Goal: Transaction & Acquisition: Purchase product/service

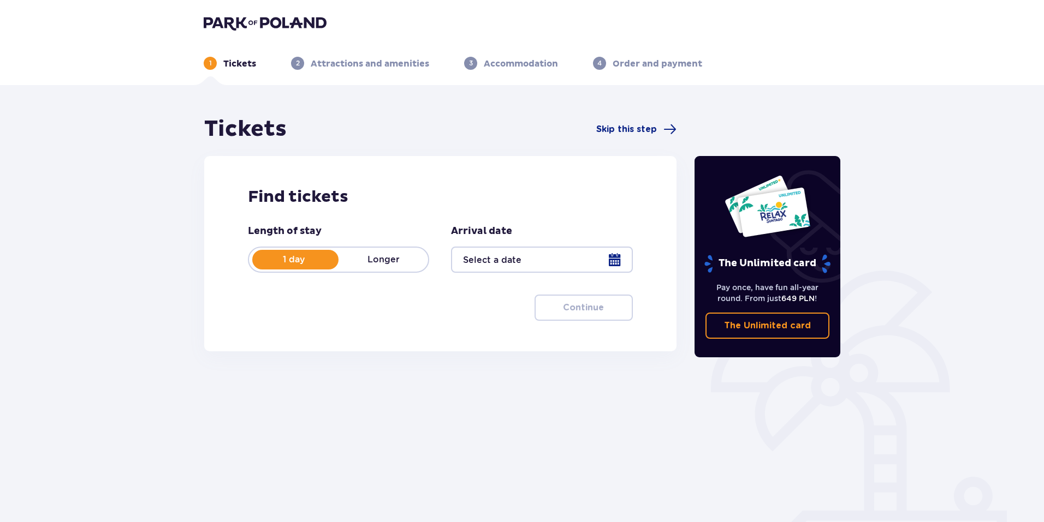
click at [618, 260] on div at bounding box center [541, 260] width 181 height 26
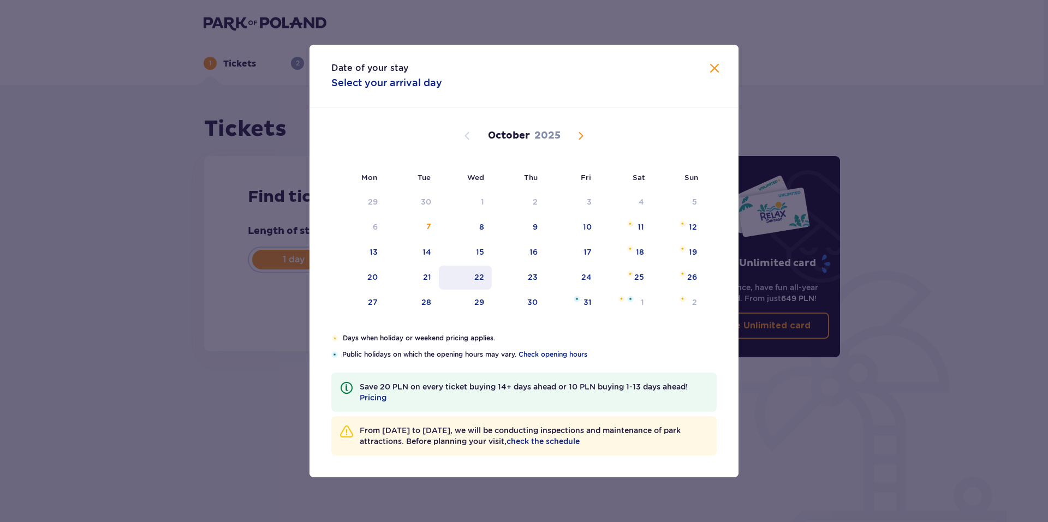
click at [487, 279] on div "22" at bounding box center [465, 278] width 53 height 24
type input "22.10.25"
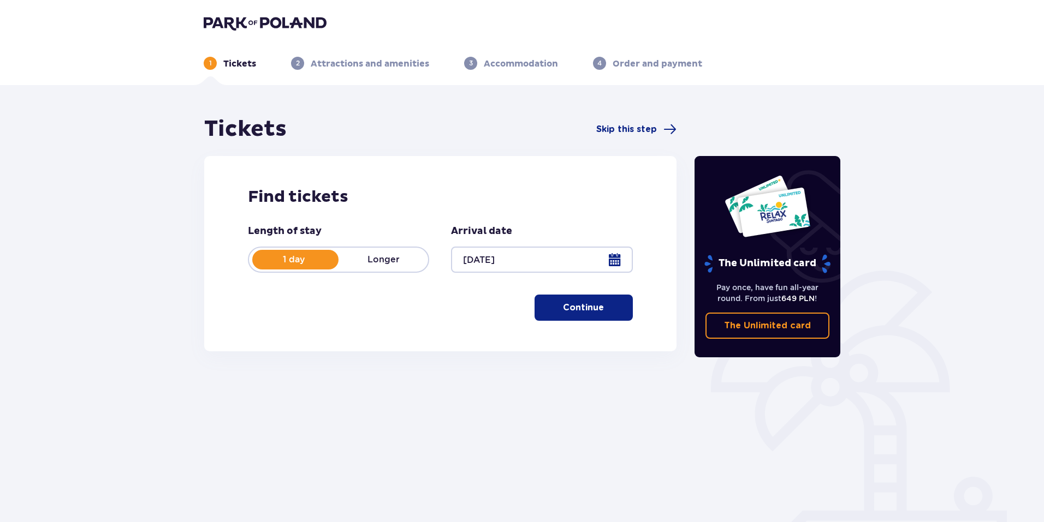
click at [581, 310] on p "Continue" at bounding box center [583, 308] width 41 height 12
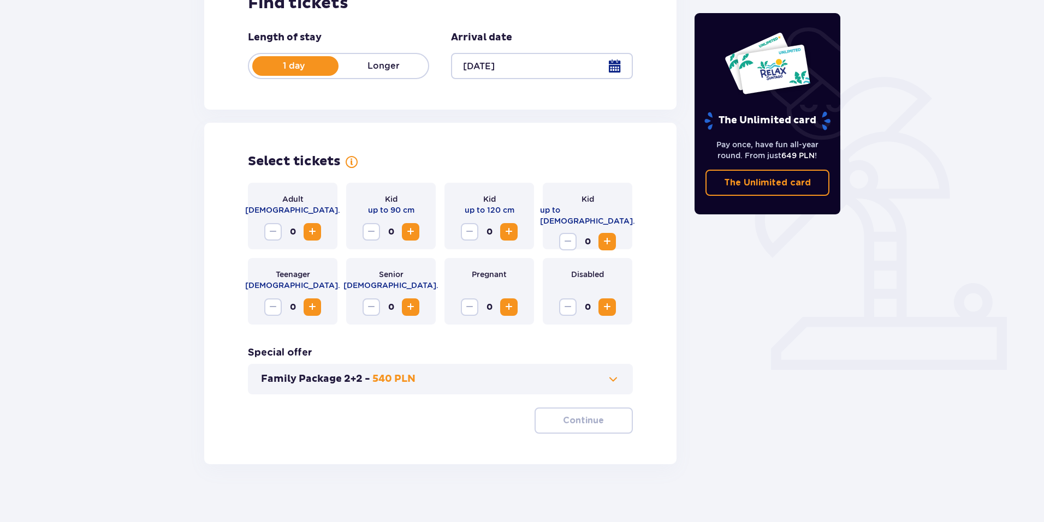
scroll to position [201, 0]
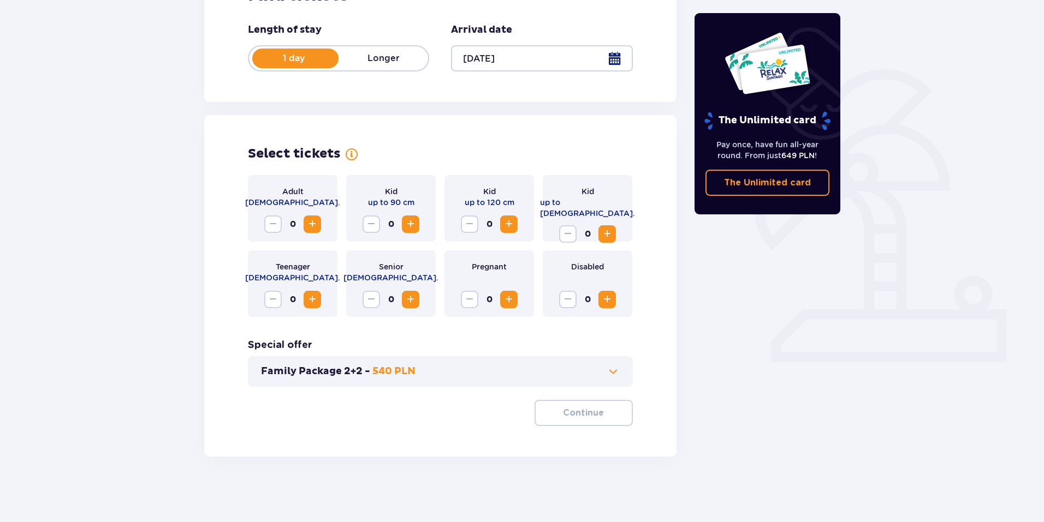
click at [605, 228] on span "Increase" at bounding box center [606, 234] width 13 height 13
click at [602, 305] on span "Increase" at bounding box center [606, 299] width 13 height 13
click at [586, 415] on p "Continue" at bounding box center [583, 413] width 41 height 12
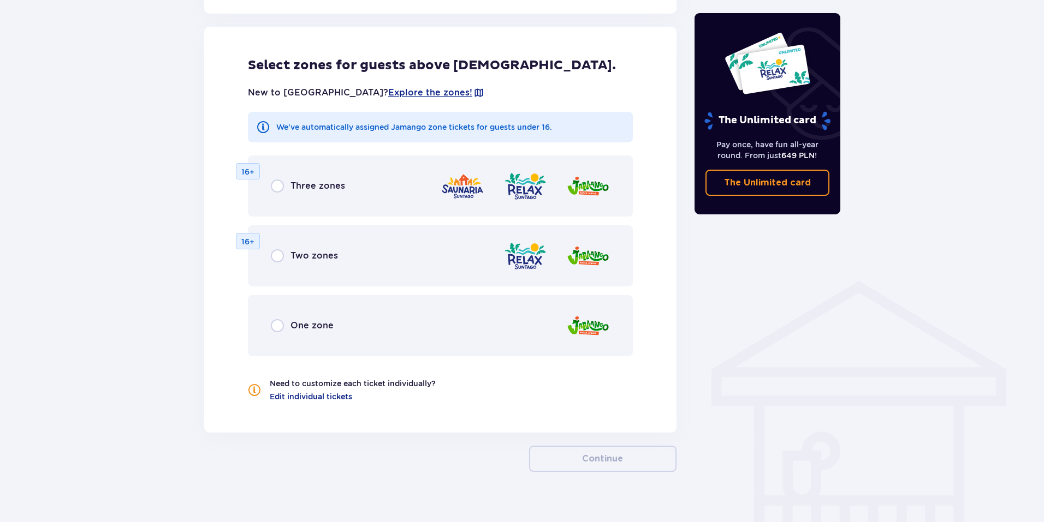
scroll to position [606, 0]
click at [284, 324] on div "One zone" at bounding box center [302, 325] width 63 height 13
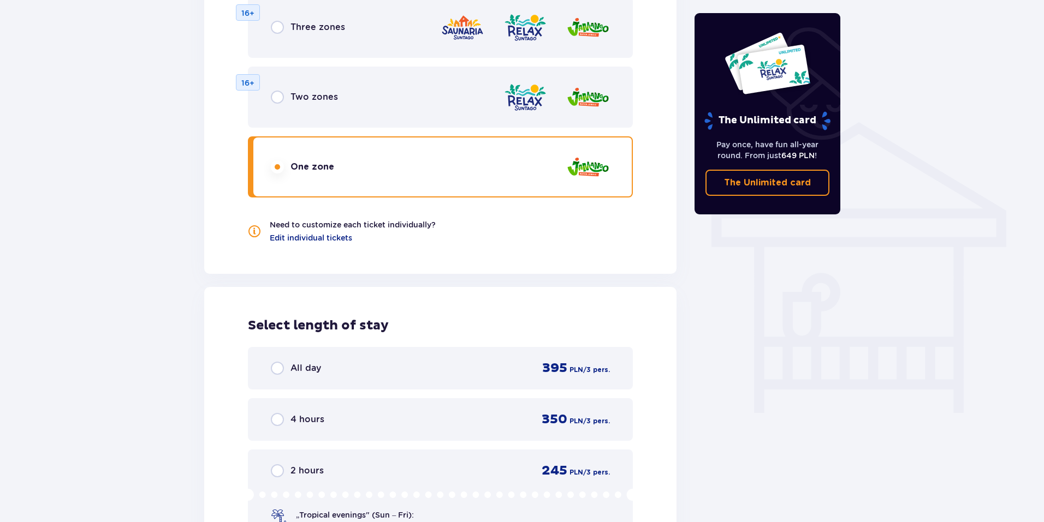
scroll to position [819, 0]
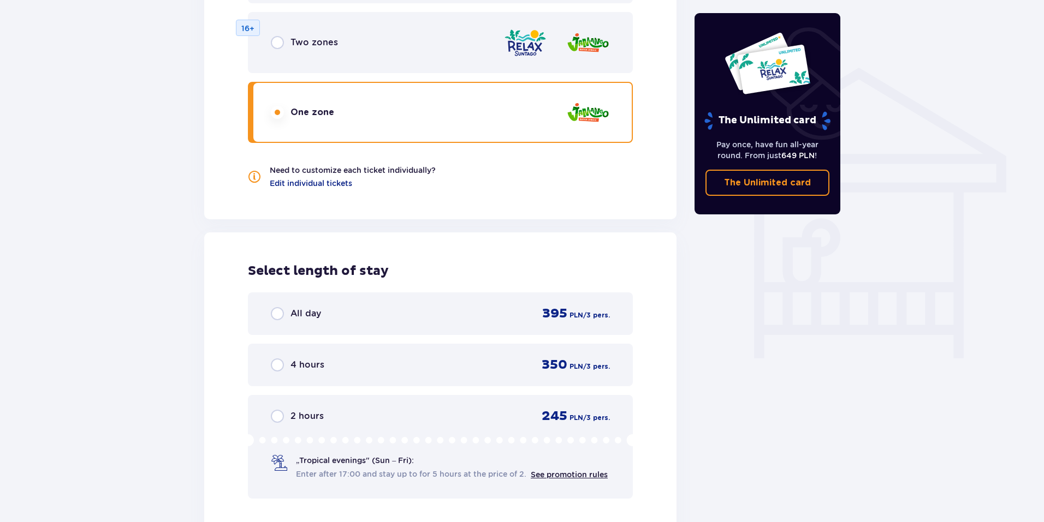
click at [290, 313] on span "All day" at bounding box center [305, 314] width 31 height 12
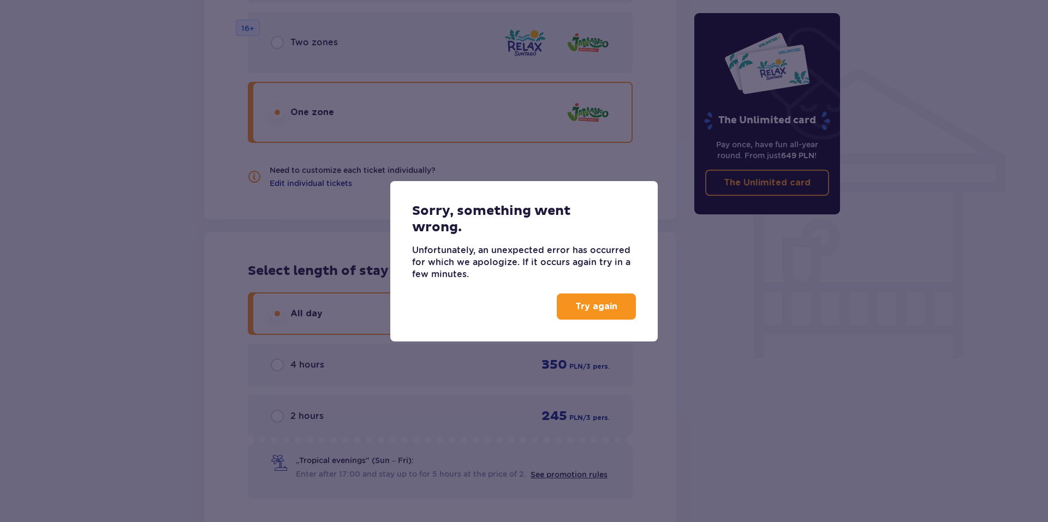
click at [569, 308] on button "Try again" at bounding box center [596, 307] width 79 height 26
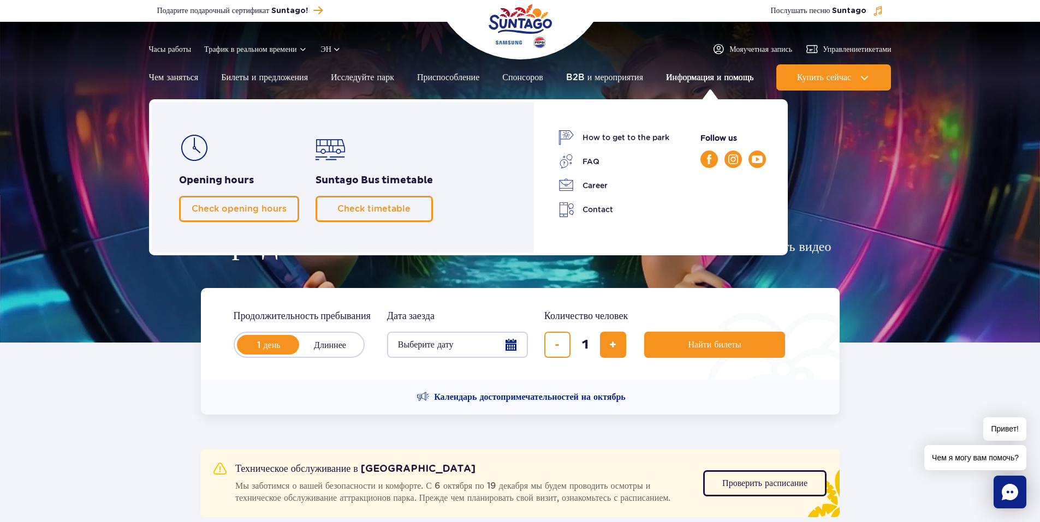
click at [709, 79] on link "Информация и помощь" at bounding box center [709, 77] width 87 height 26
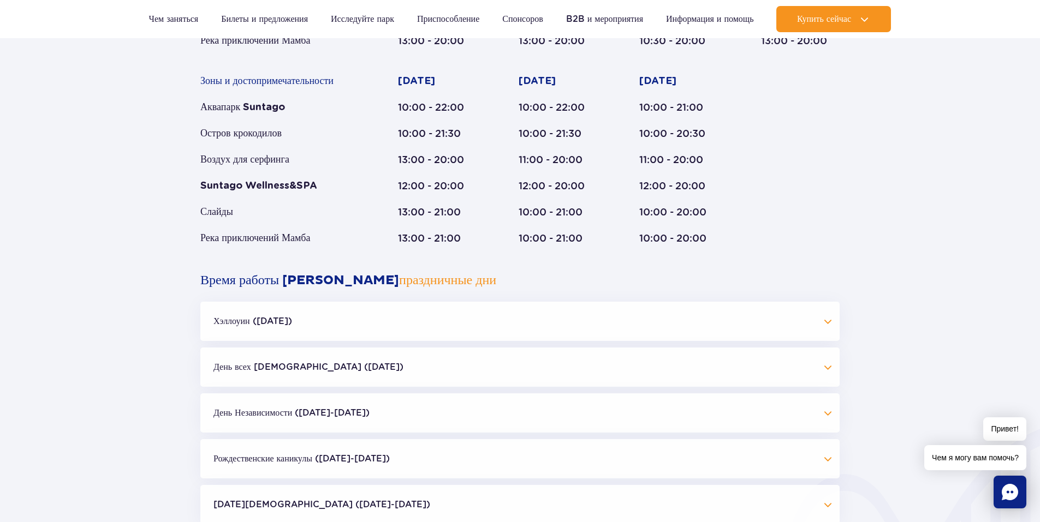
scroll to position [873, 0]
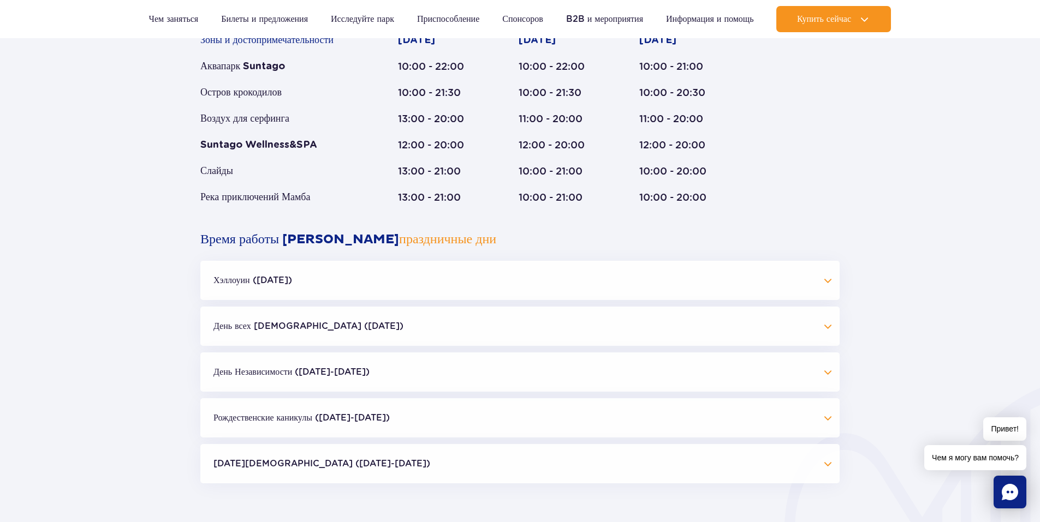
click at [829, 277] on button "Хэллоуин (31.10.25)" at bounding box center [519, 280] width 639 height 39
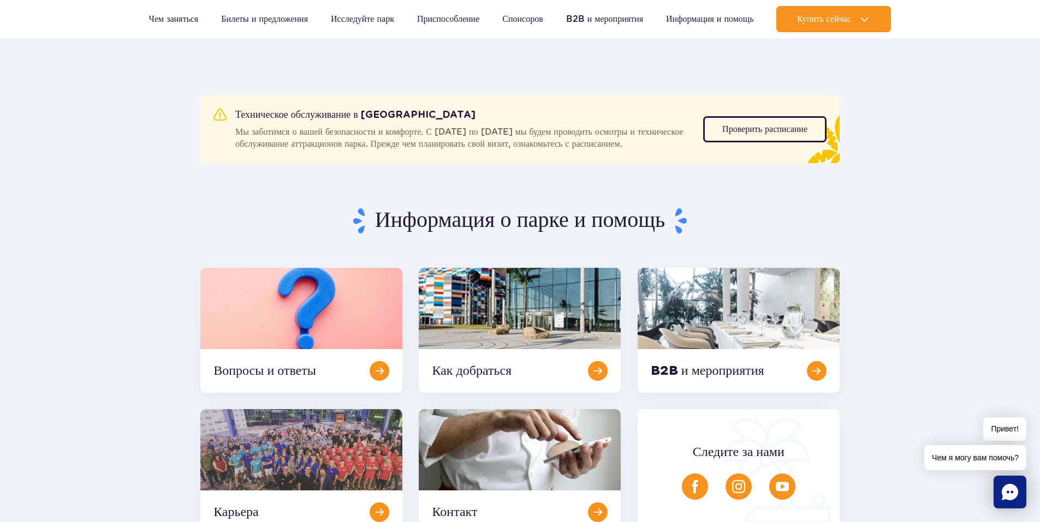
scroll to position [0, 0]
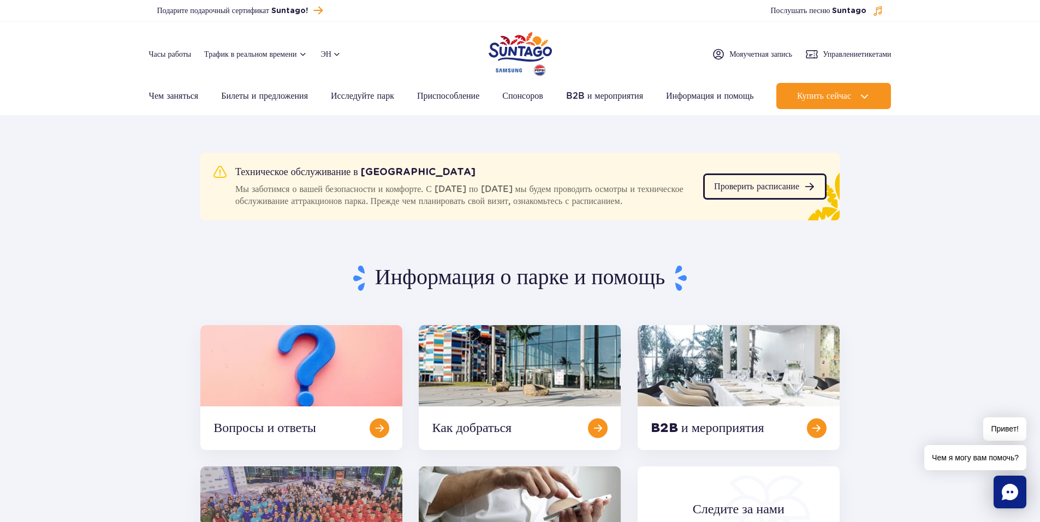
click at [745, 183] on span "Проверить расписание" at bounding box center [756, 186] width 85 height 9
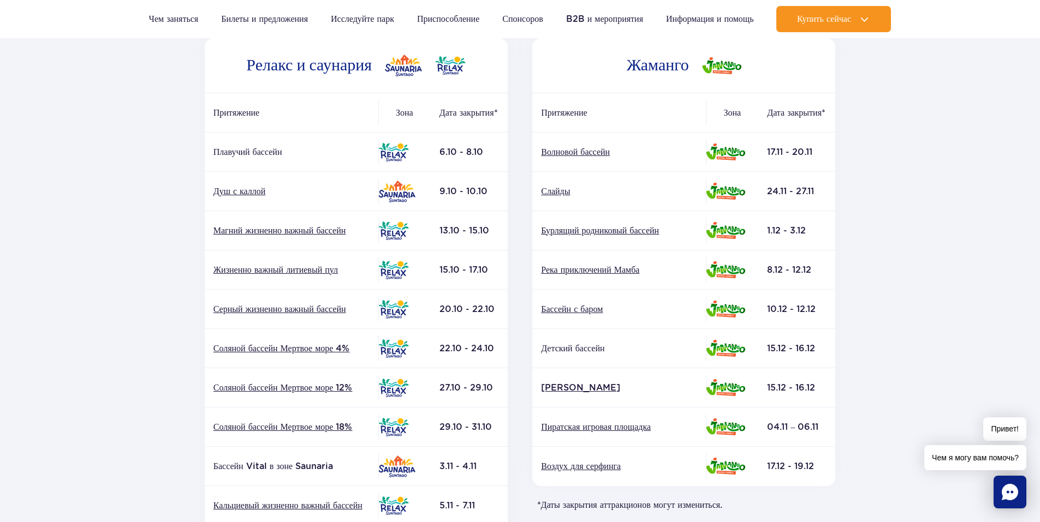
scroll to position [164, 0]
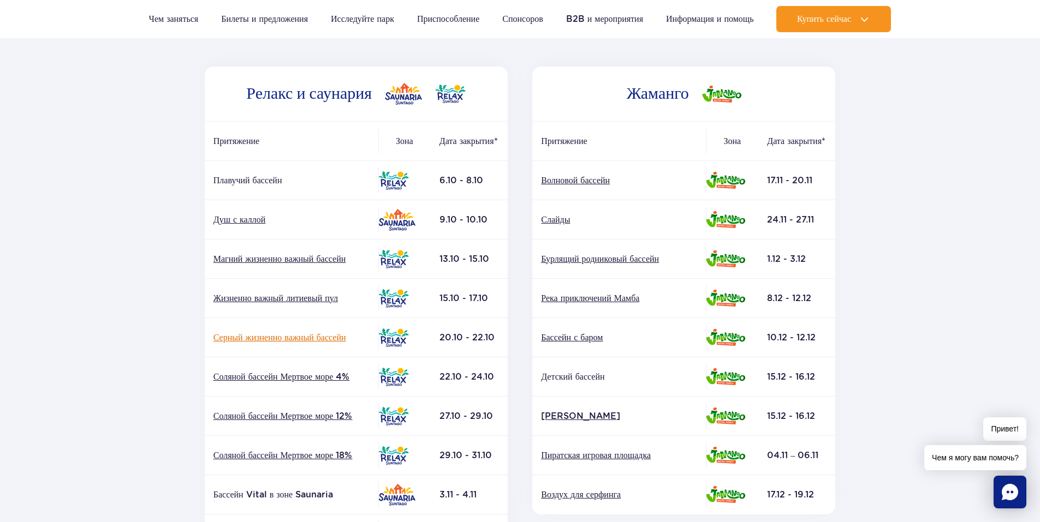
click at [311, 338] on link "Серный жизненно важный бассейн" at bounding box center [291, 338] width 156 height 12
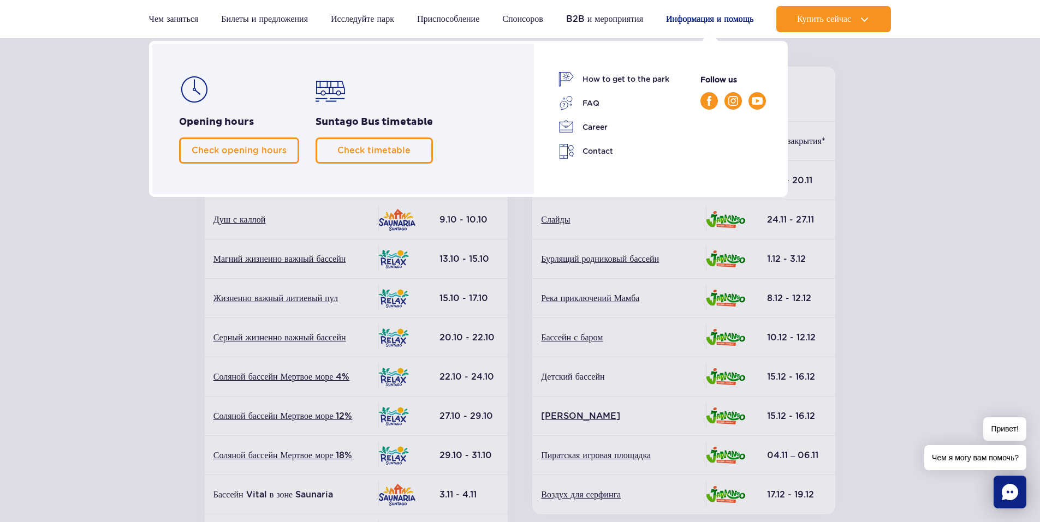
click at [690, 20] on link "Информация и помощь" at bounding box center [709, 19] width 87 height 26
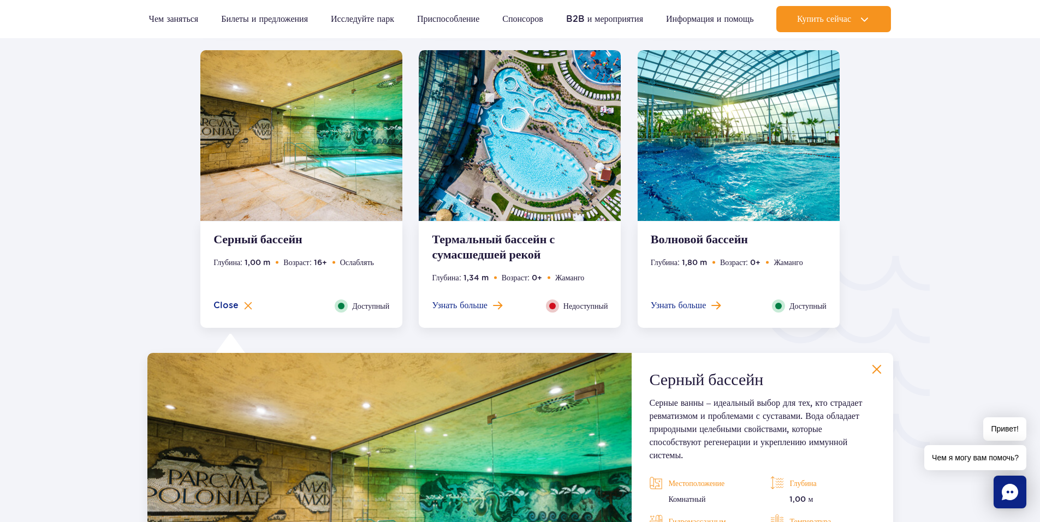
scroll to position [1369, 0]
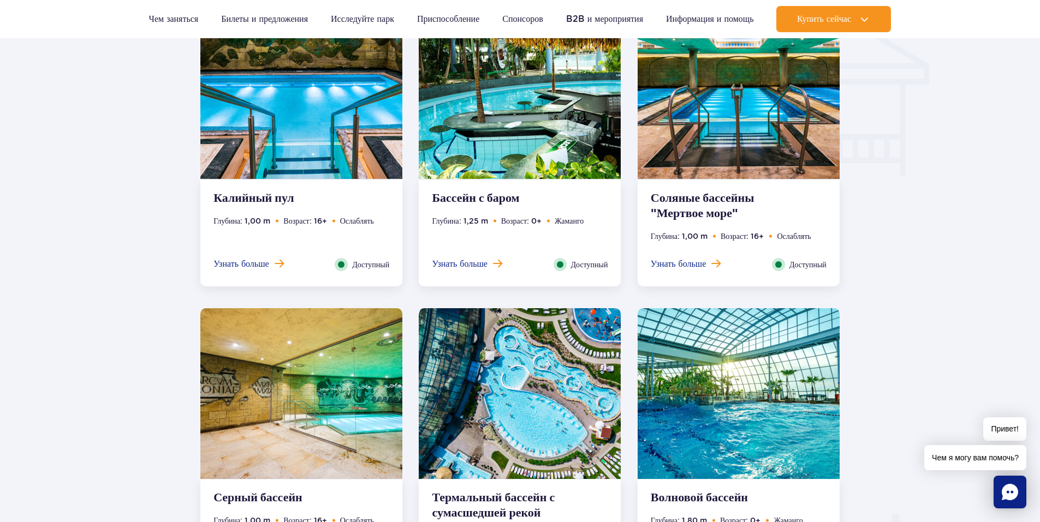
click at [715, 130] on img at bounding box center [739, 93] width 202 height 171
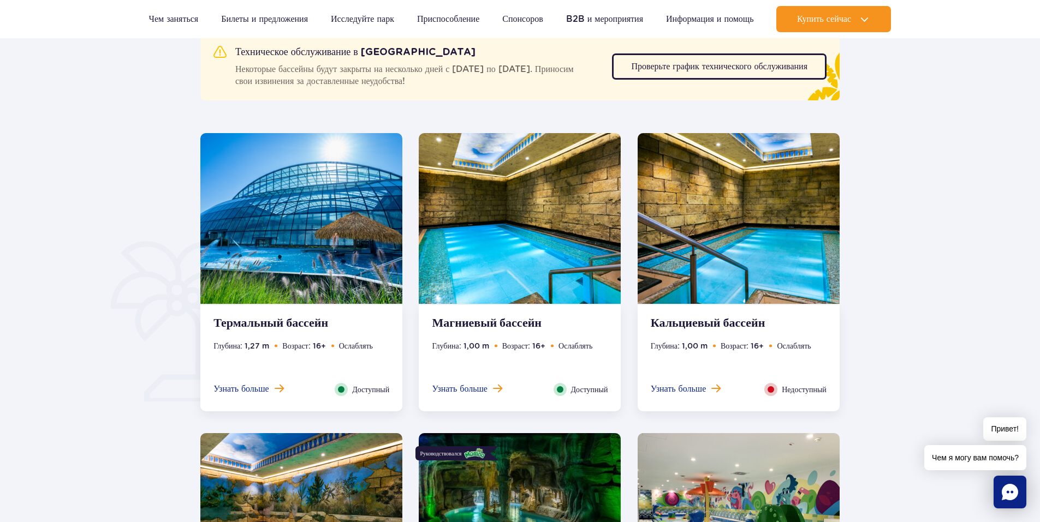
scroll to position [632, 0]
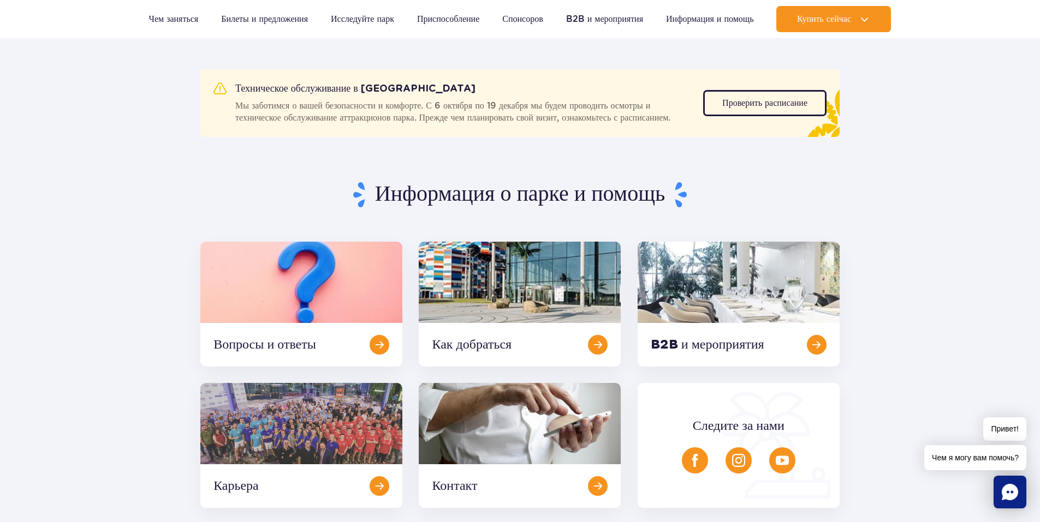
scroll to position [109, 0]
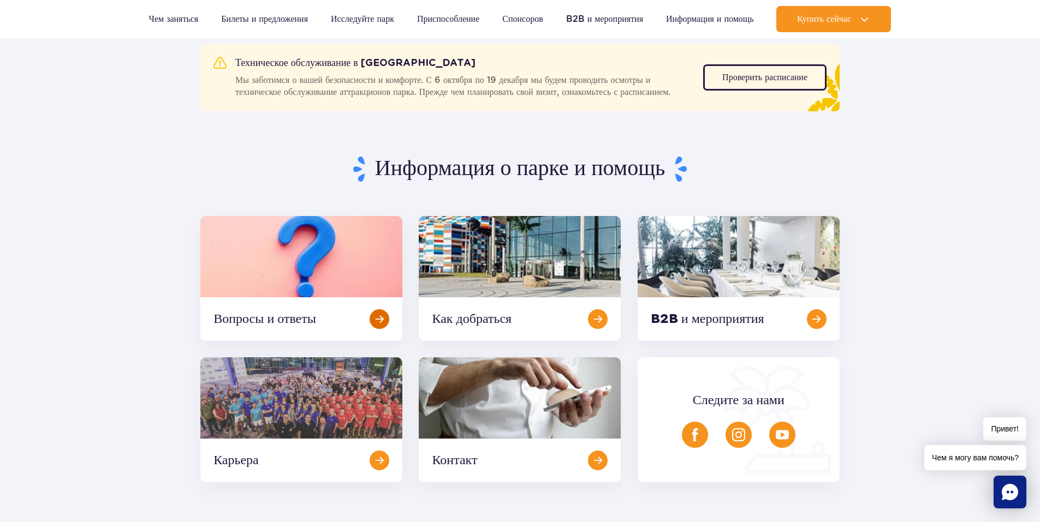
click at [380, 320] on link at bounding box center [301, 278] width 202 height 125
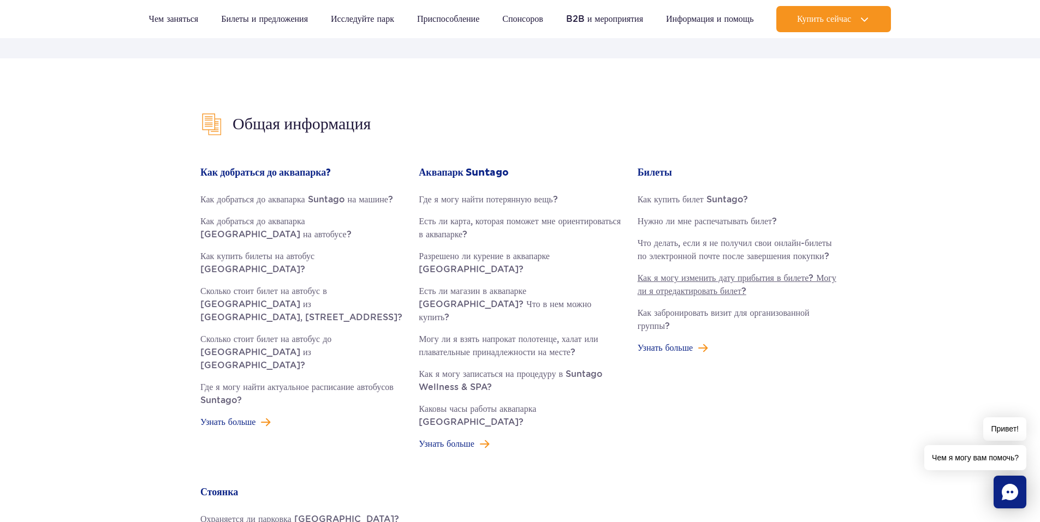
click at [693, 294] on link "Как я могу изменить дату прибытия в билете? Могу ли я отредактировать билет?" at bounding box center [739, 285] width 202 height 26
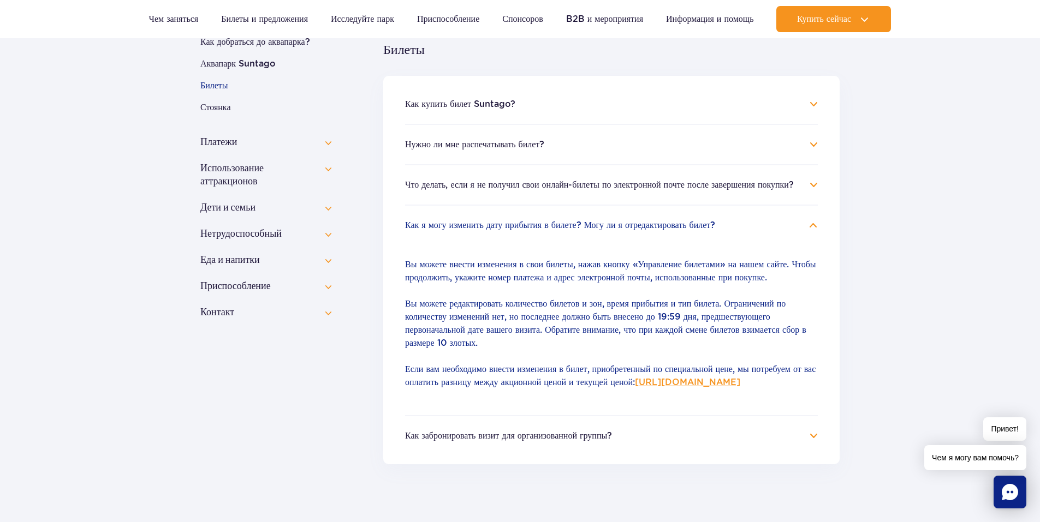
scroll to position [197, 0]
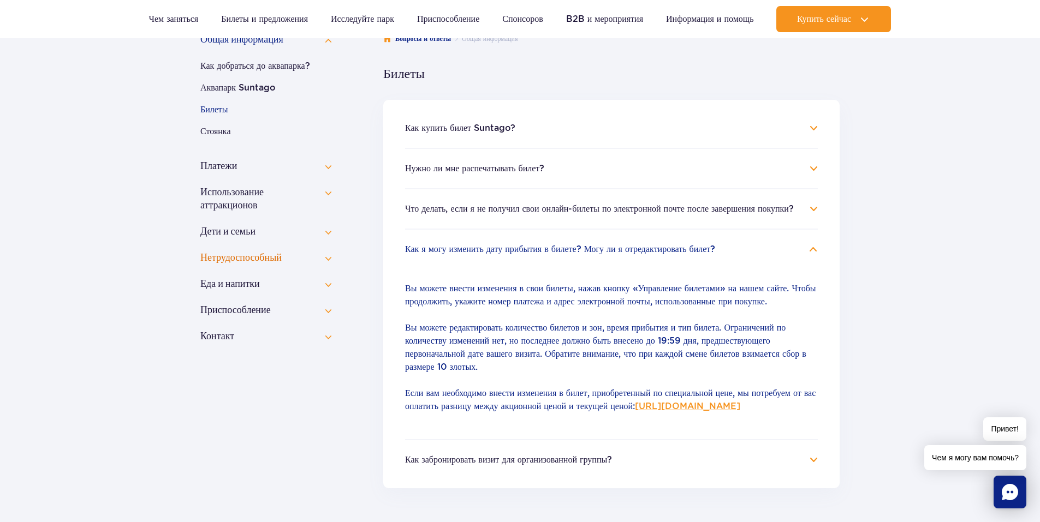
click at [249, 260] on button "Нетрудоспособный" at bounding box center [265, 258] width 131 height 13
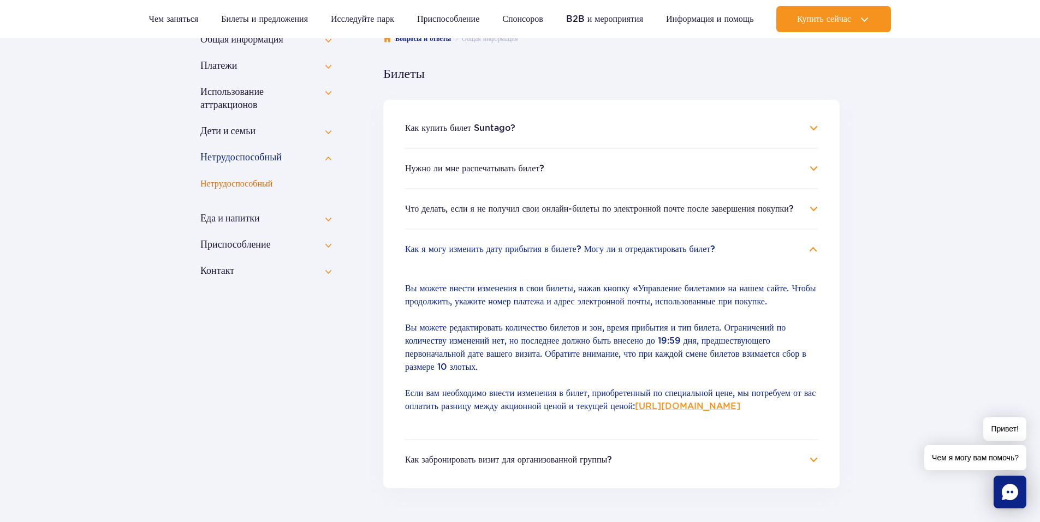
click at [248, 183] on button "Нетрудоспособный" at bounding box center [265, 183] width 131 height 13
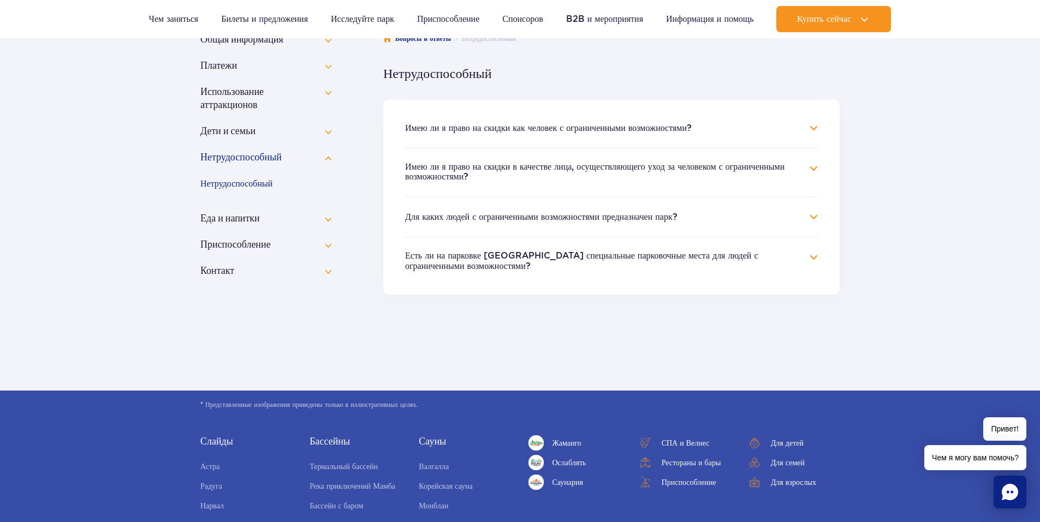
click at [816, 126] on h4 "Имею ли я право на скидки как человек с ограниченными возможностями?" at bounding box center [611, 128] width 413 height 13
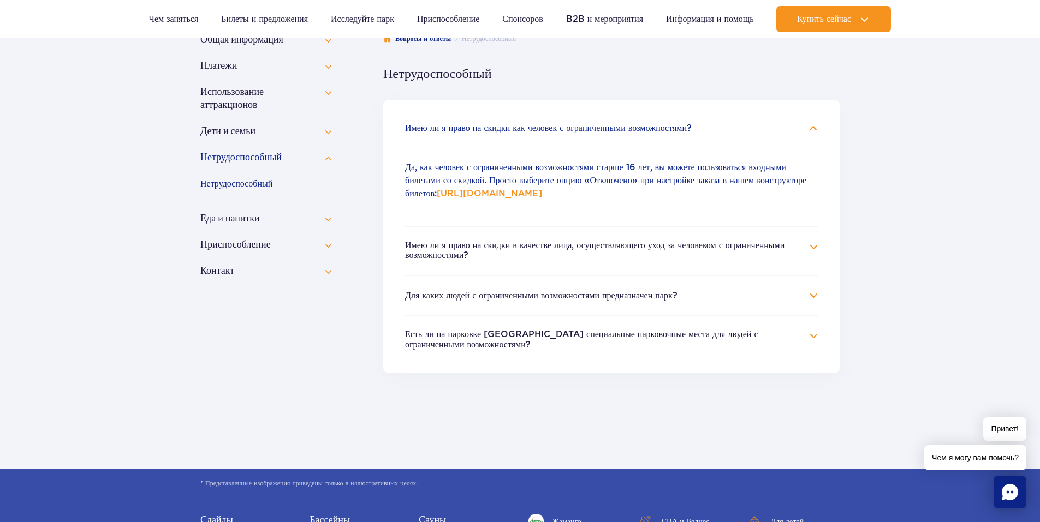
click at [526, 293] on button "Для каких людей с ограниченными возможностями предназначен парк?" at bounding box center [541, 296] width 272 height 10
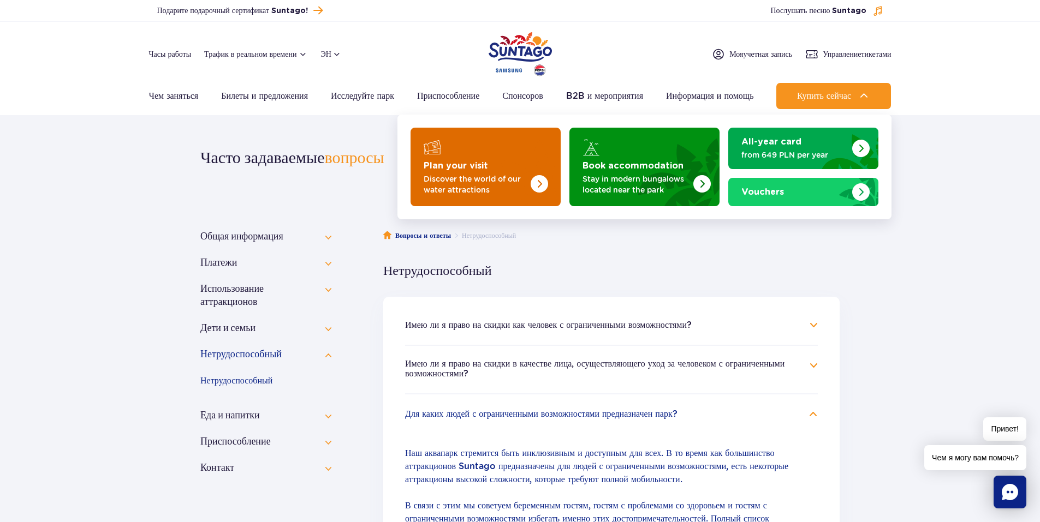
click at [486, 151] on img "Plan your visit" at bounding box center [517, 163] width 87 height 85
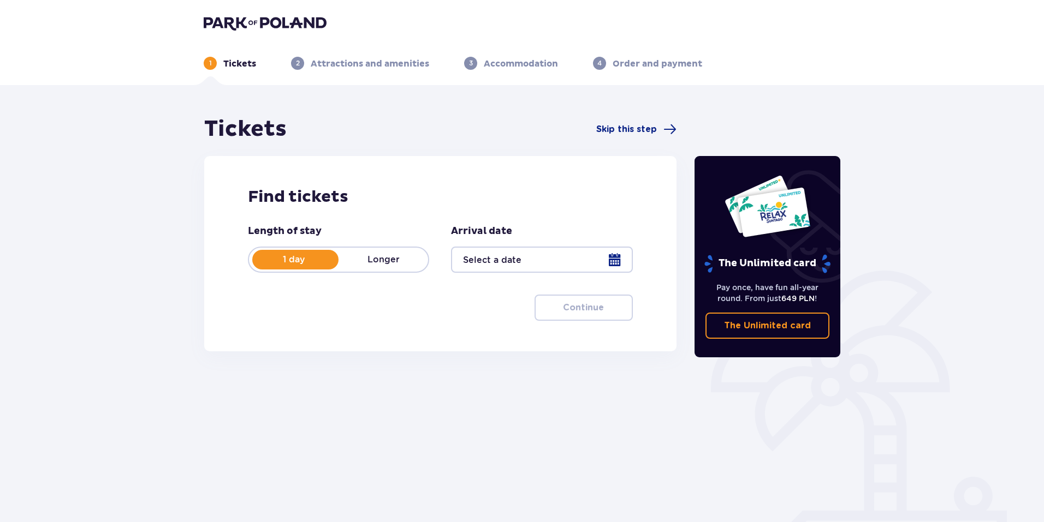
click at [555, 267] on div at bounding box center [541, 260] width 181 height 26
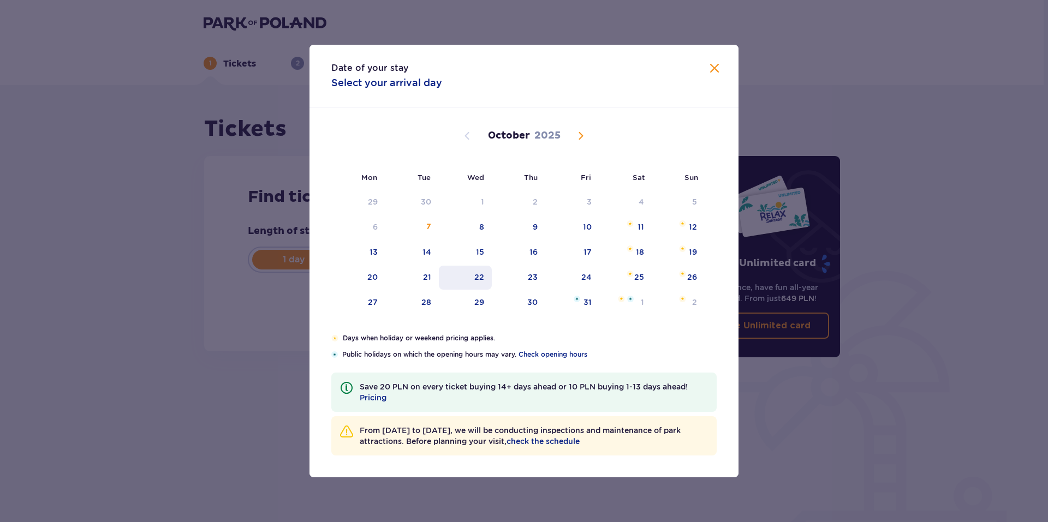
click at [482, 281] on div "22" at bounding box center [479, 277] width 10 height 11
type input "22.10.25"
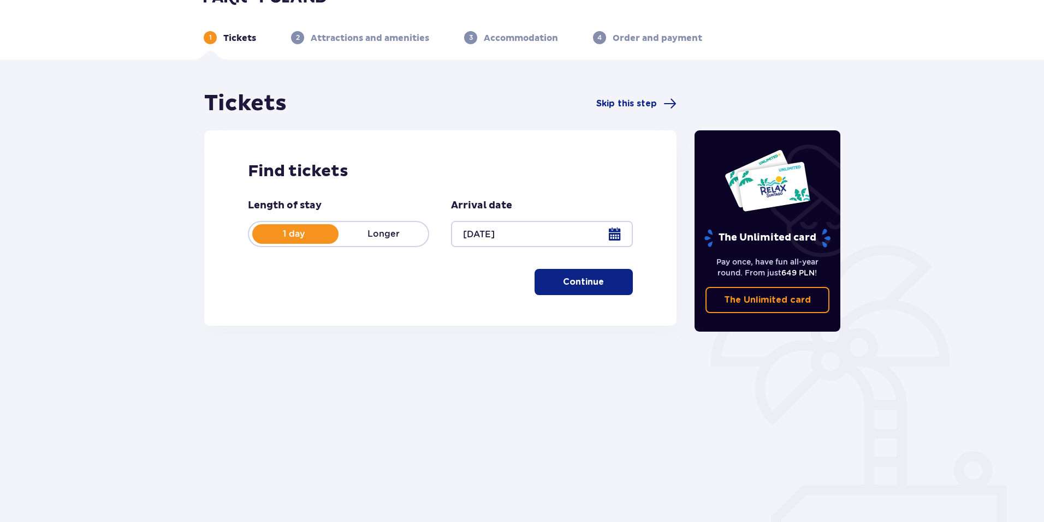
scroll to position [39, 0]
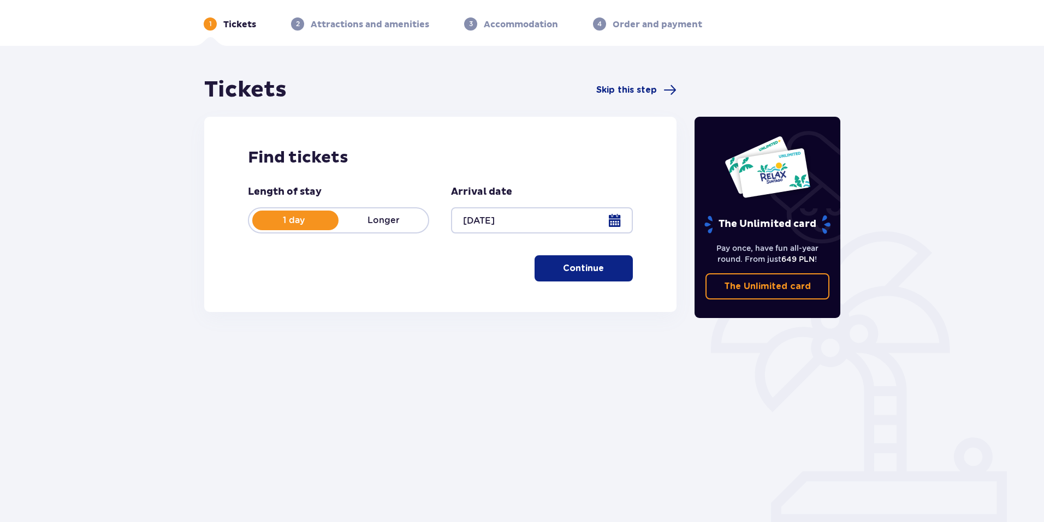
click at [587, 272] on p "Continue" at bounding box center [583, 269] width 41 height 12
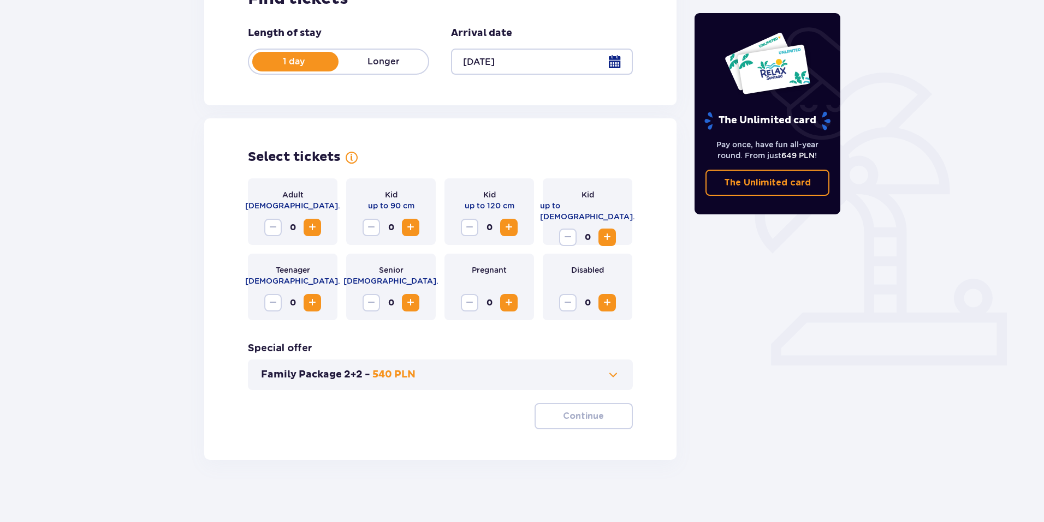
scroll to position [201, 0]
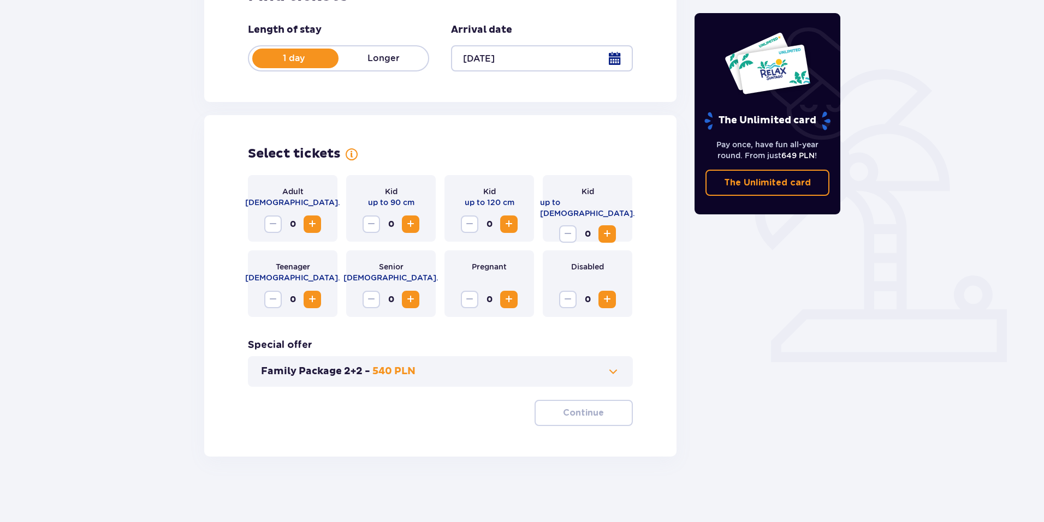
click at [311, 223] on span "Increase" at bounding box center [312, 224] width 13 height 13
click at [606, 228] on span "Increase" at bounding box center [606, 234] width 13 height 13
click at [602, 419] on span "button" at bounding box center [605, 413] width 13 height 13
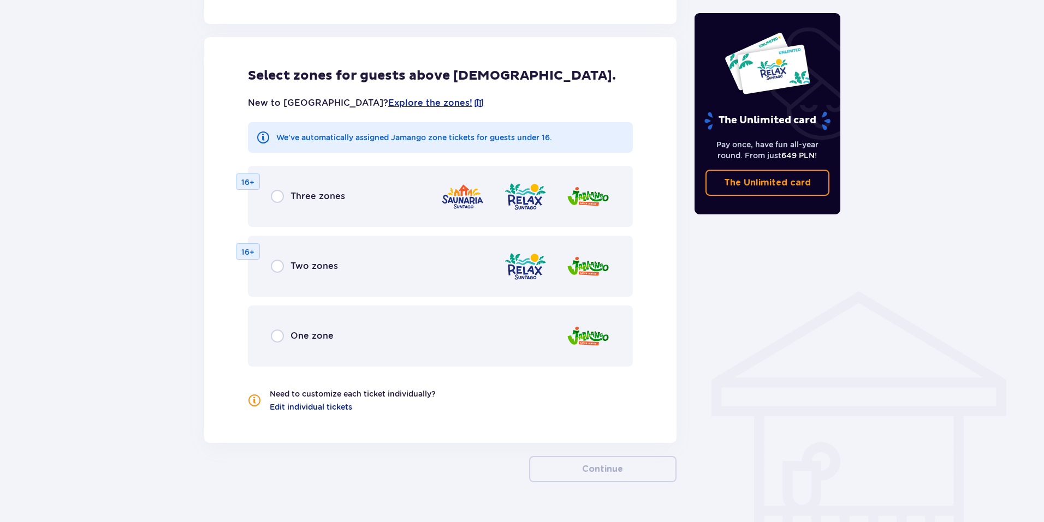
scroll to position [606, 0]
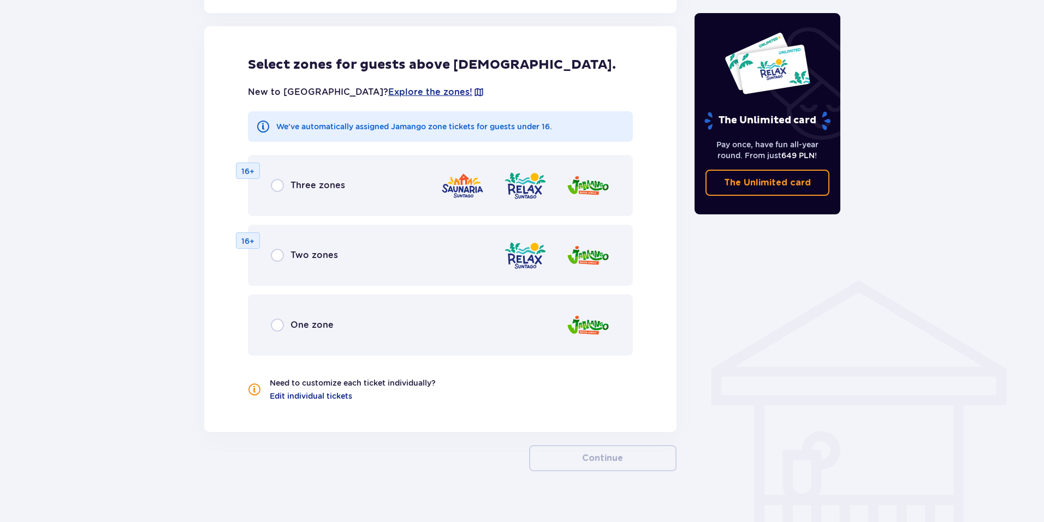
click at [320, 326] on span "One zone" at bounding box center [311, 325] width 43 height 12
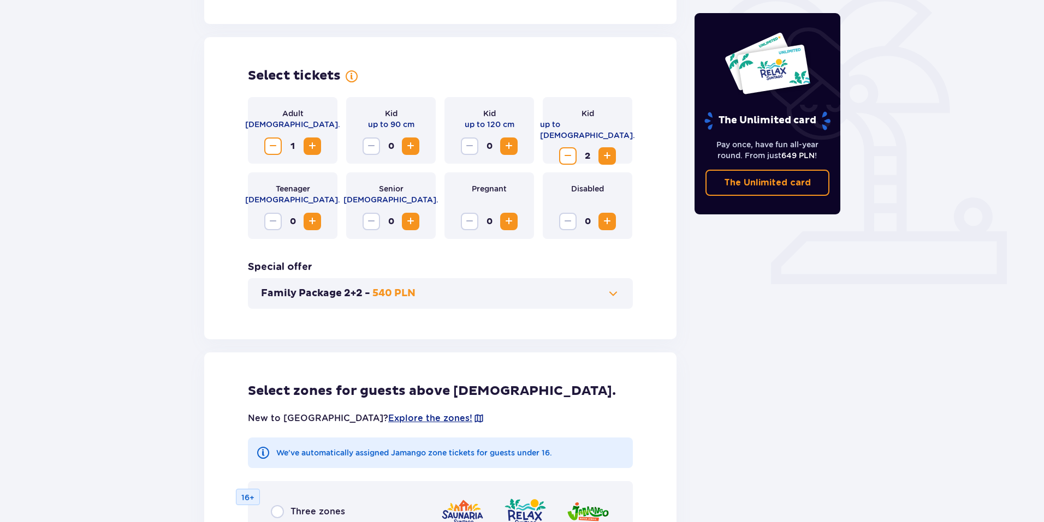
scroll to position [212, 0]
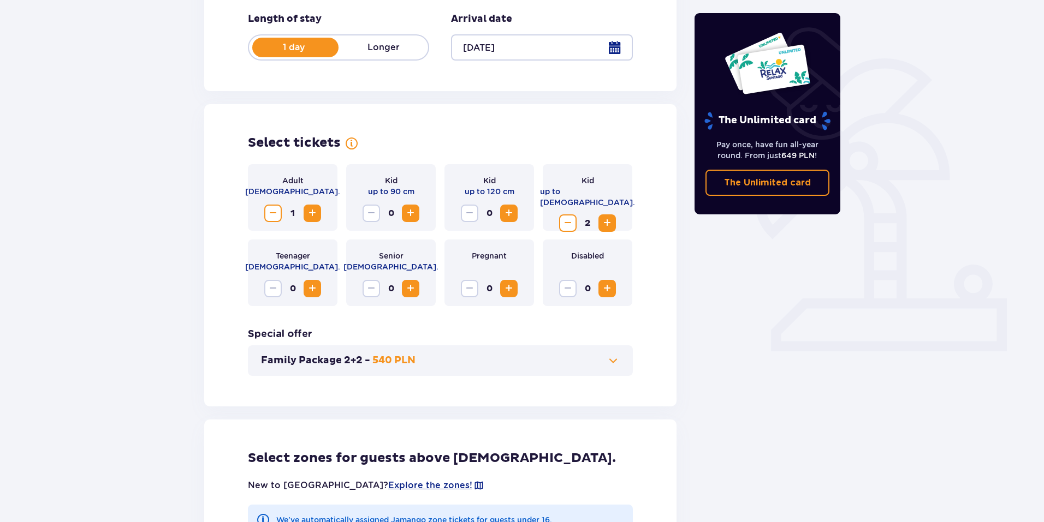
click at [602, 294] on span "Increase" at bounding box center [606, 288] width 13 height 13
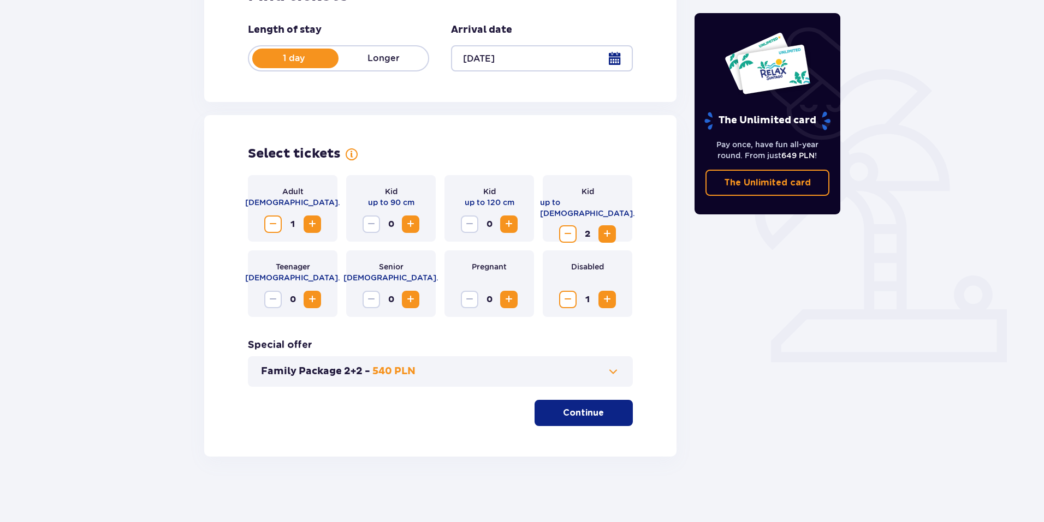
click at [269, 223] on span "Decrease" at bounding box center [272, 224] width 13 height 13
click at [576, 410] on p "Continue" at bounding box center [583, 413] width 41 height 12
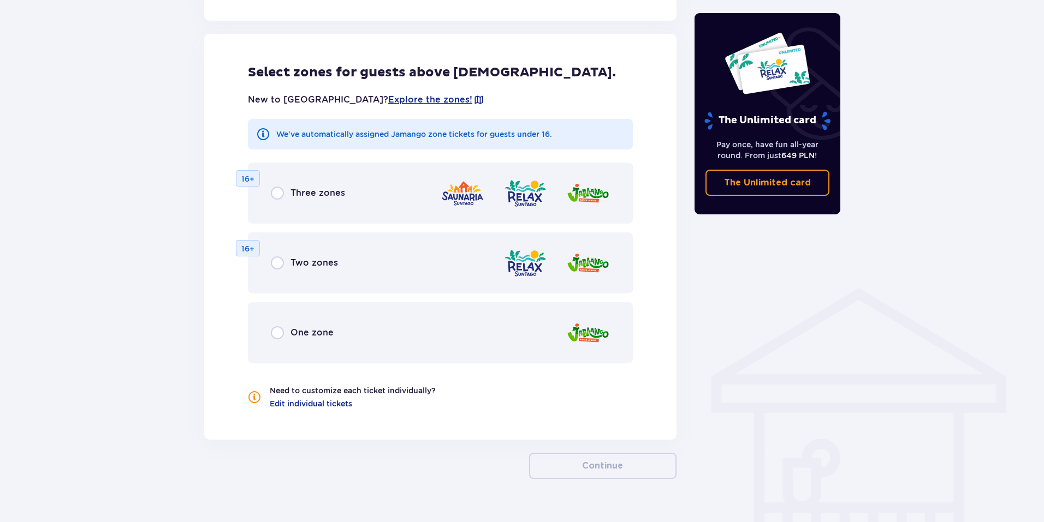
scroll to position [606, 0]
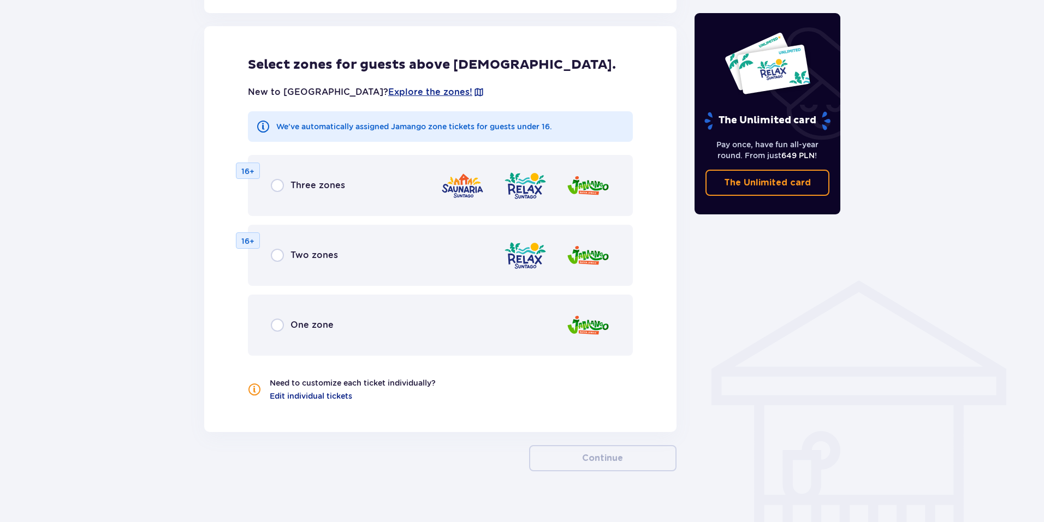
click at [325, 325] on span "One zone" at bounding box center [311, 325] width 43 height 12
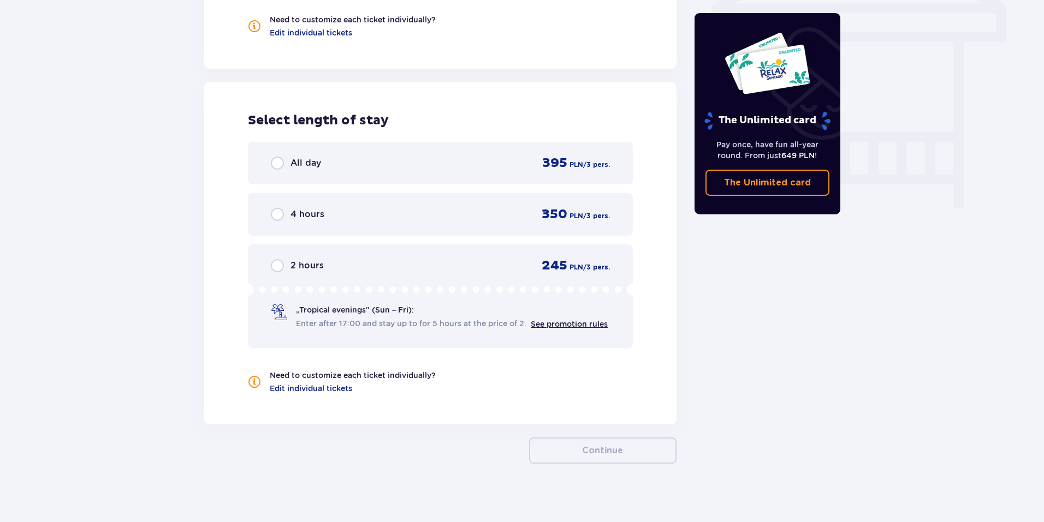
scroll to position [977, 0]
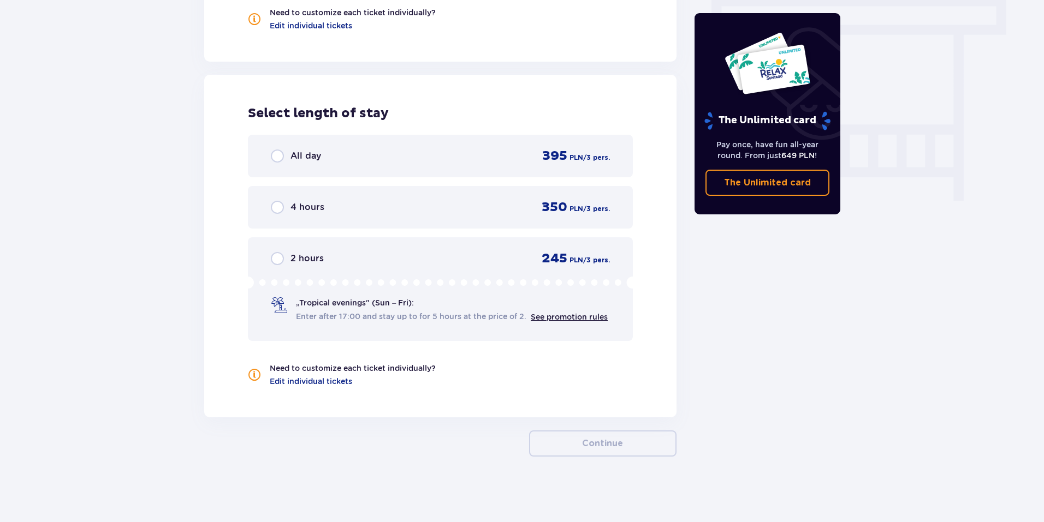
click at [313, 159] on span "All day" at bounding box center [305, 156] width 31 height 12
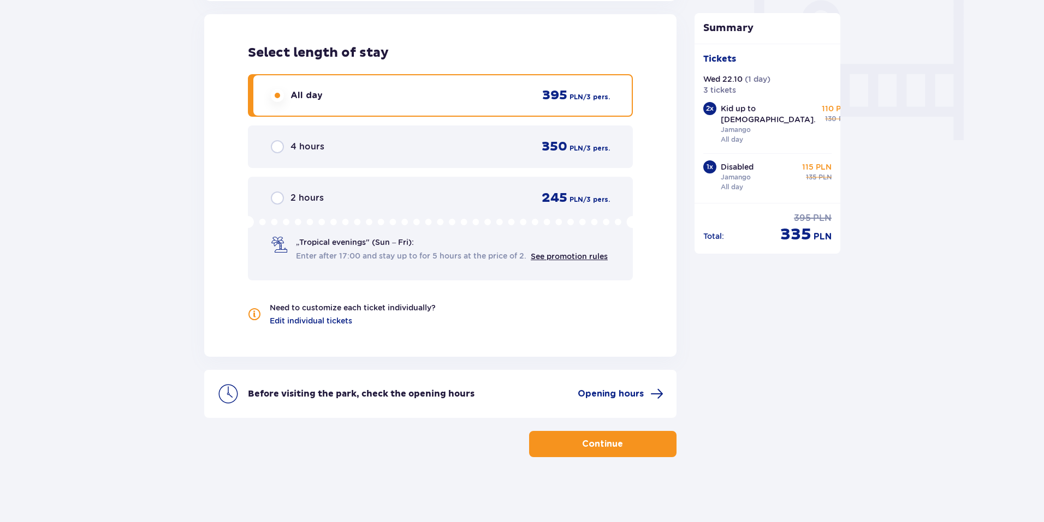
scroll to position [1038, 0]
click at [604, 445] on p "Continue" at bounding box center [602, 444] width 41 height 12
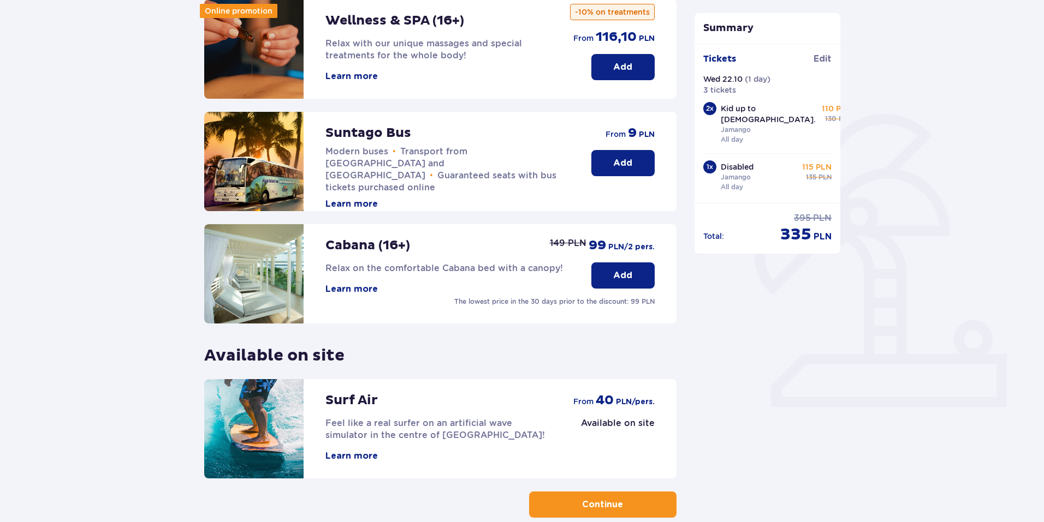
scroll to position [164, 0]
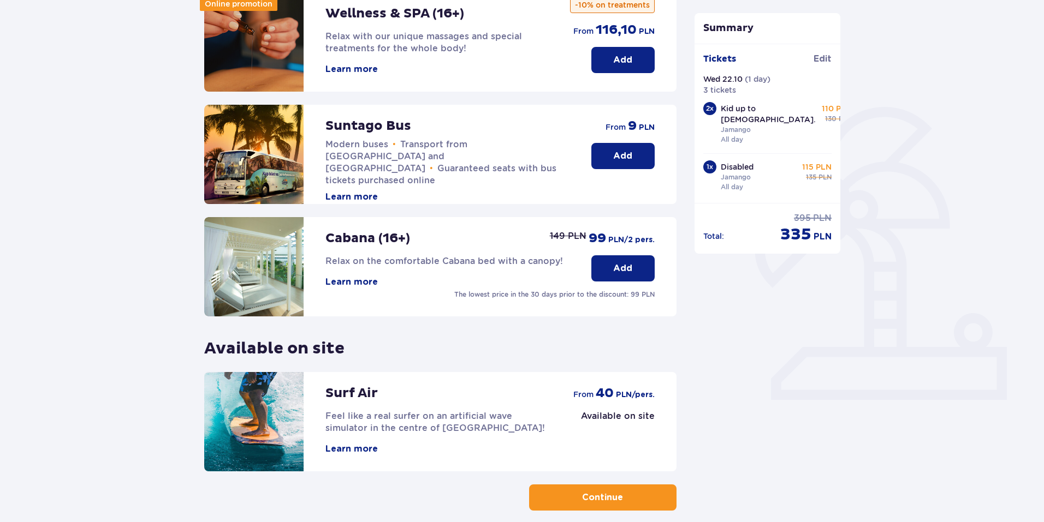
click at [365, 282] on button "Learn more" at bounding box center [351, 282] width 52 height 12
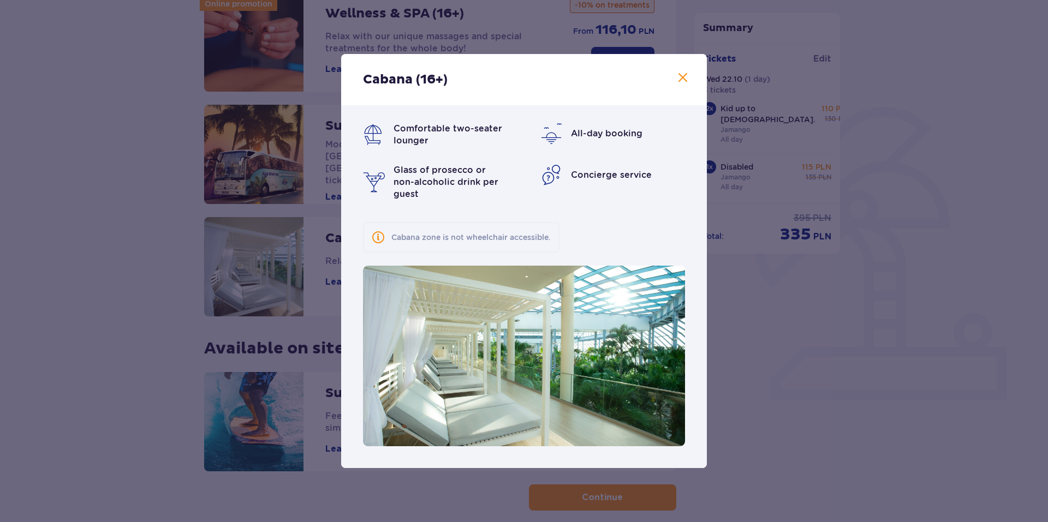
click at [682, 84] on span at bounding box center [682, 78] width 13 height 13
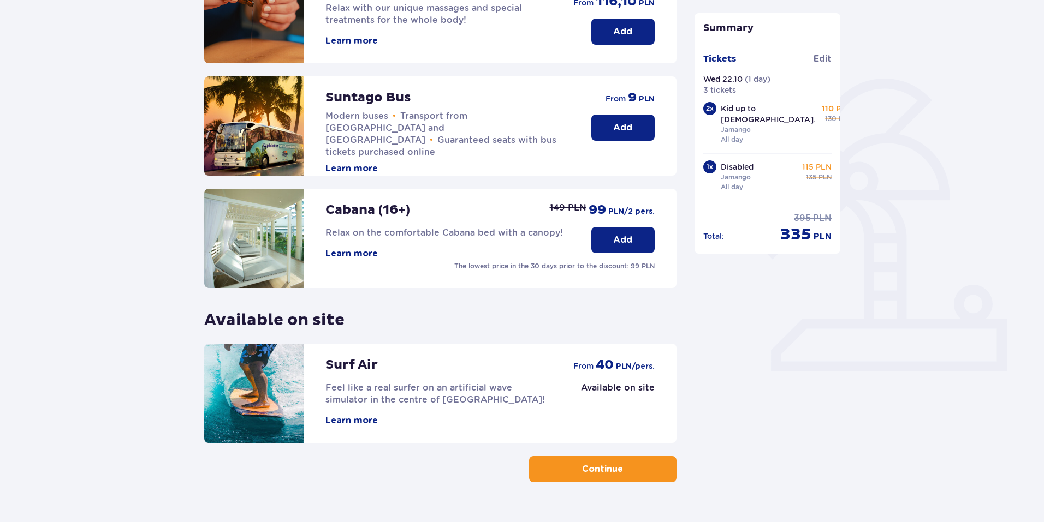
scroll to position [218, 0]
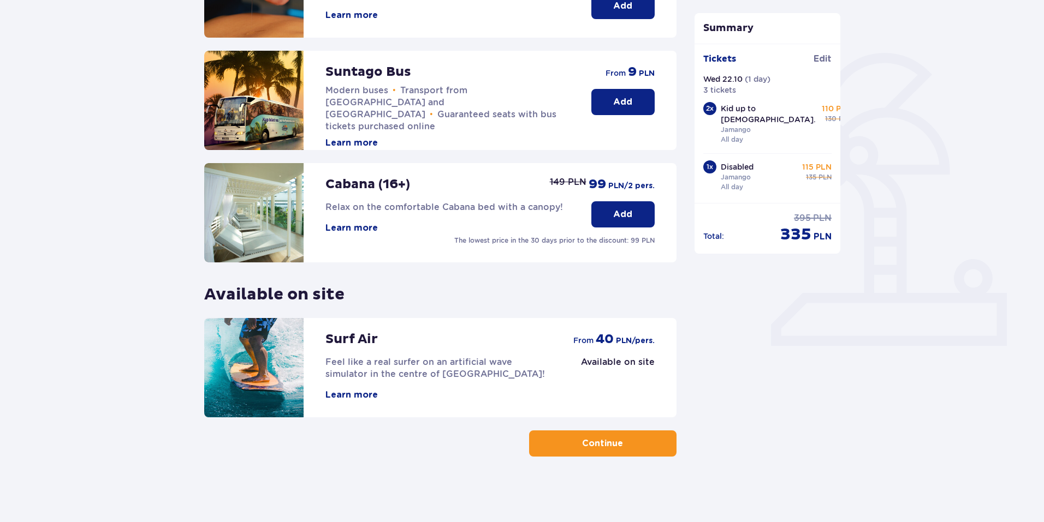
click at [359, 397] on button "Learn more" at bounding box center [351, 395] width 52 height 12
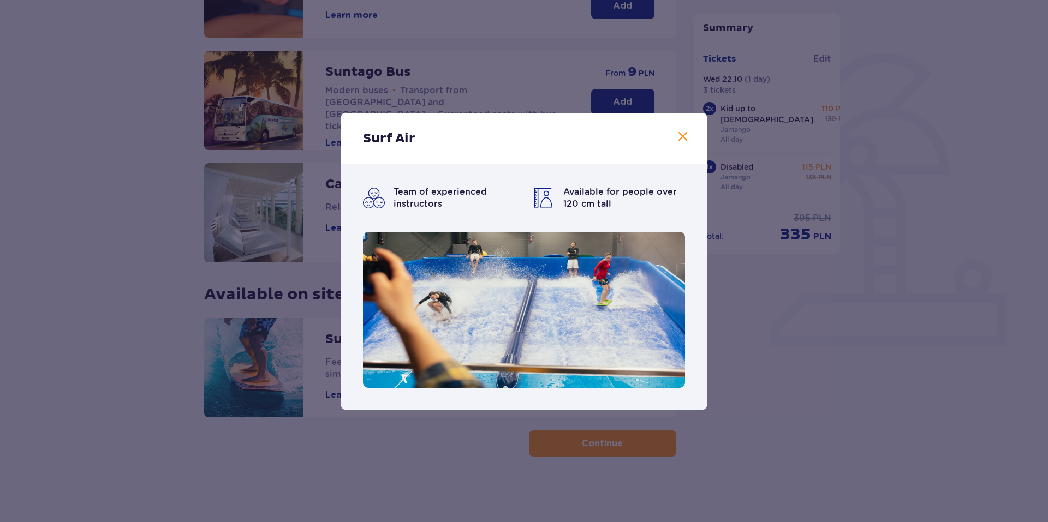
click at [683, 139] on span at bounding box center [682, 136] width 13 height 13
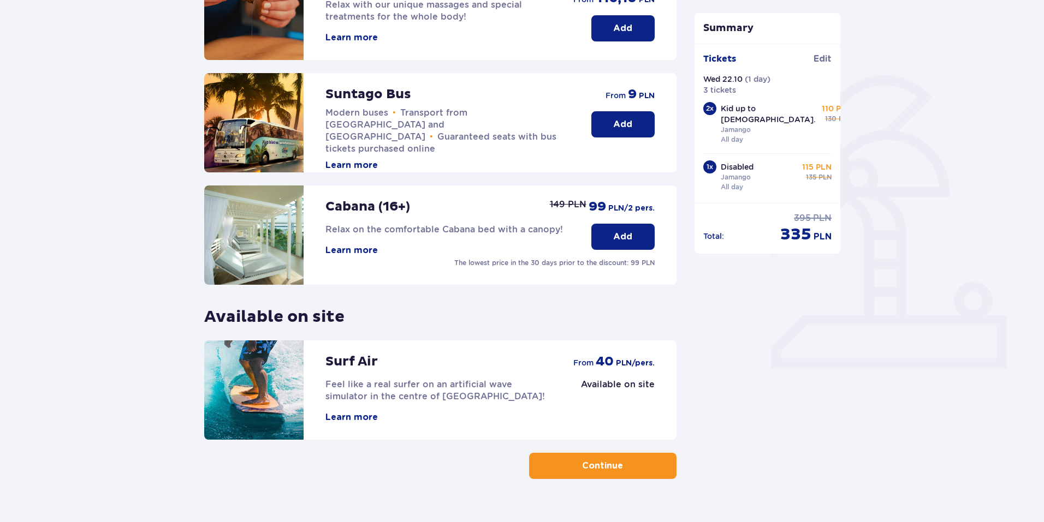
scroll to position [218, 0]
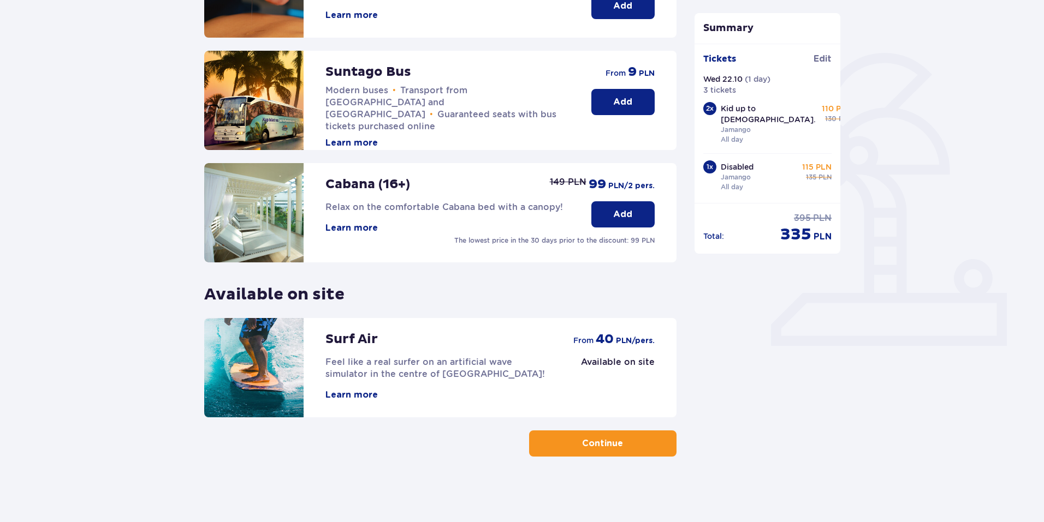
click at [337, 395] on button "Learn more" at bounding box center [351, 395] width 52 height 12
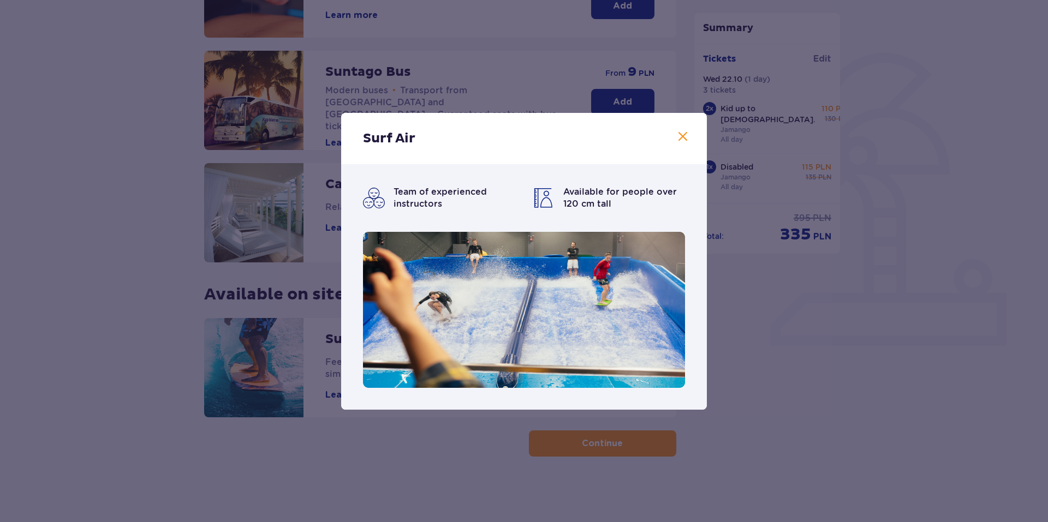
click at [682, 134] on span at bounding box center [682, 136] width 13 height 13
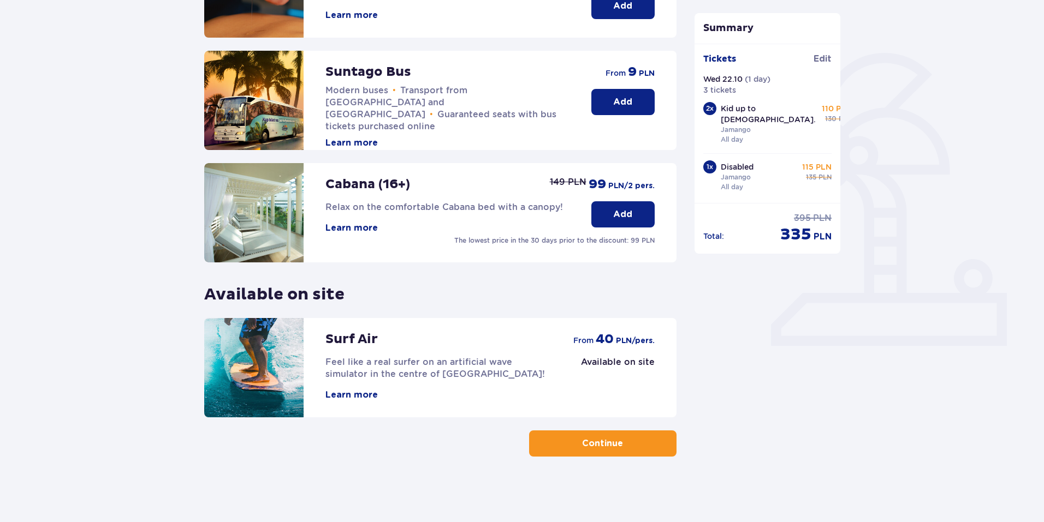
click at [631, 445] on span "button" at bounding box center [624, 443] width 13 height 13
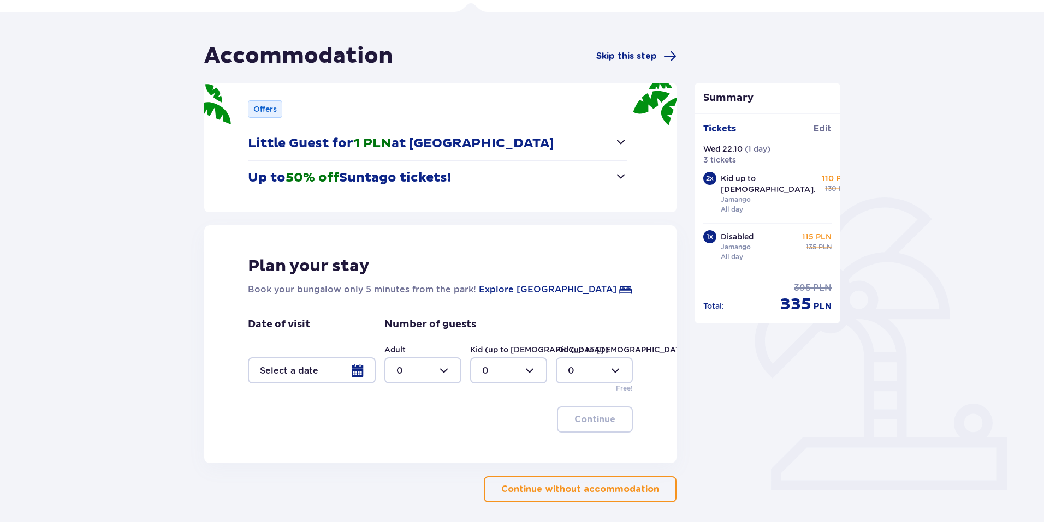
scroll to position [109, 0]
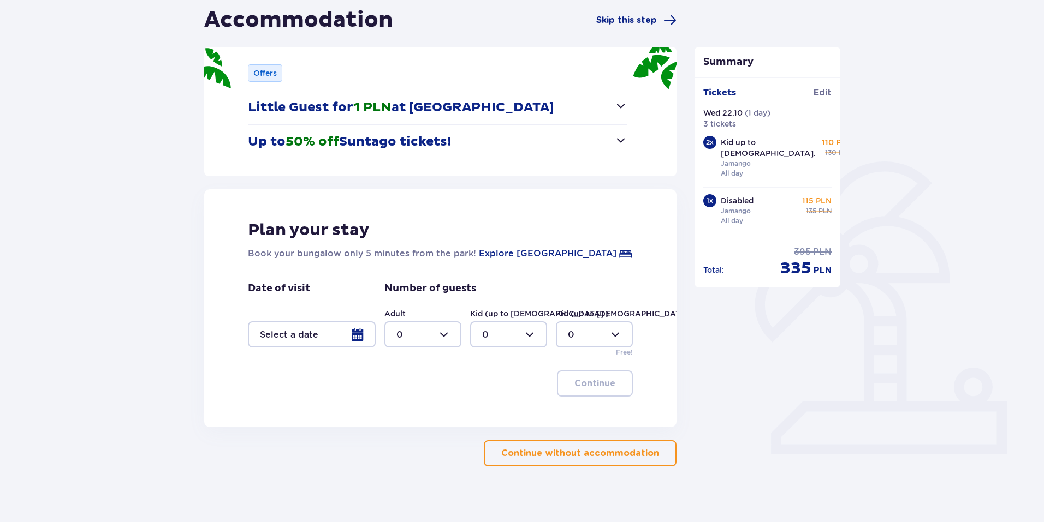
click at [617, 139] on span "button" at bounding box center [620, 140] width 13 height 13
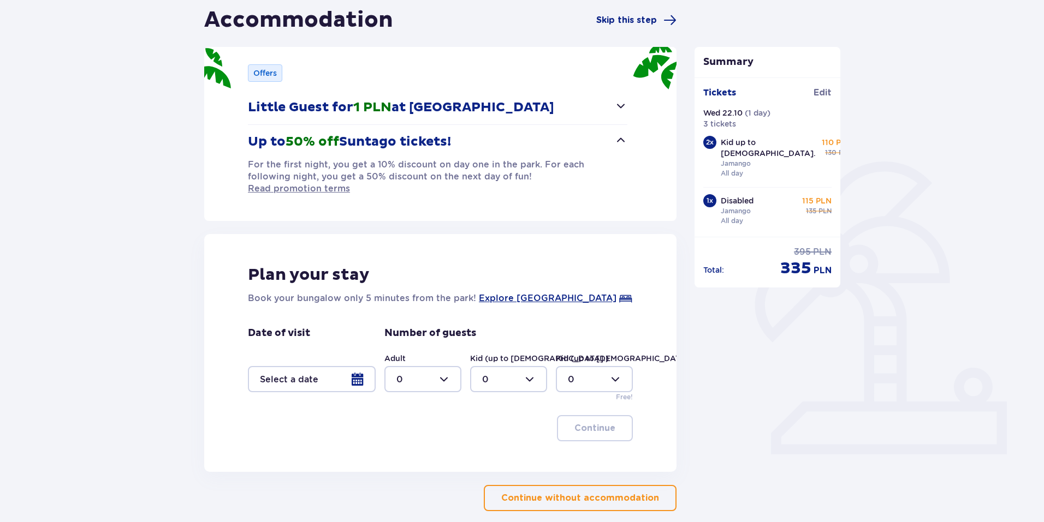
scroll to position [152, 0]
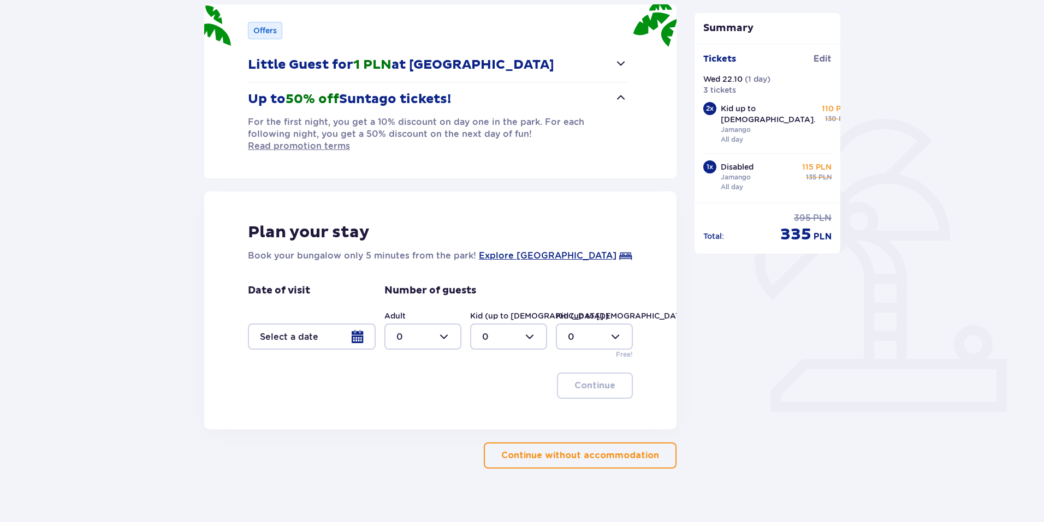
click at [450, 324] on div at bounding box center [422, 337] width 77 height 26
click at [404, 378] on div "1" at bounding box center [422, 381] width 53 height 12
type input "1"
click at [530, 327] on div at bounding box center [508, 337] width 77 height 26
click at [490, 403] on div "2" at bounding box center [508, 404] width 53 height 12
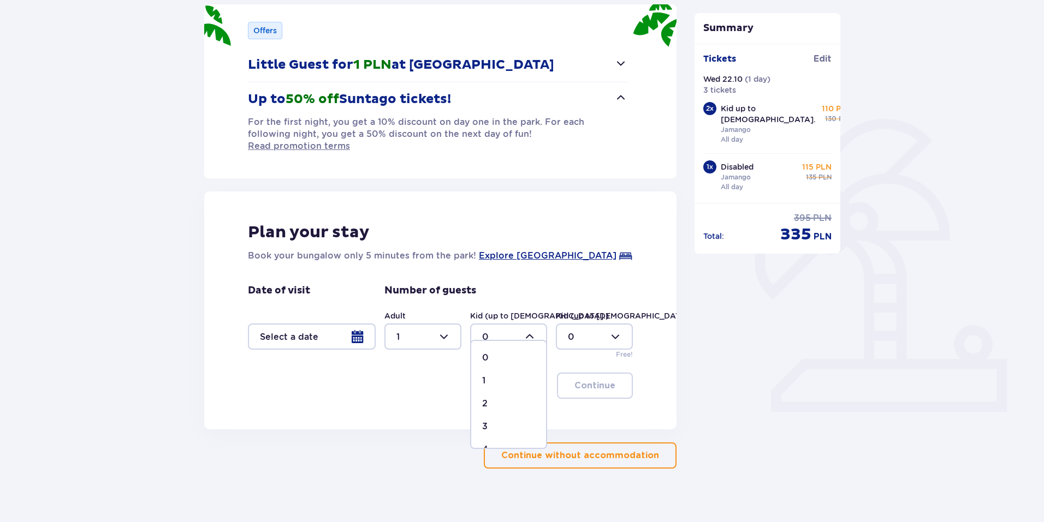
type input "2"
click at [359, 324] on div at bounding box center [312, 337] width 128 height 26
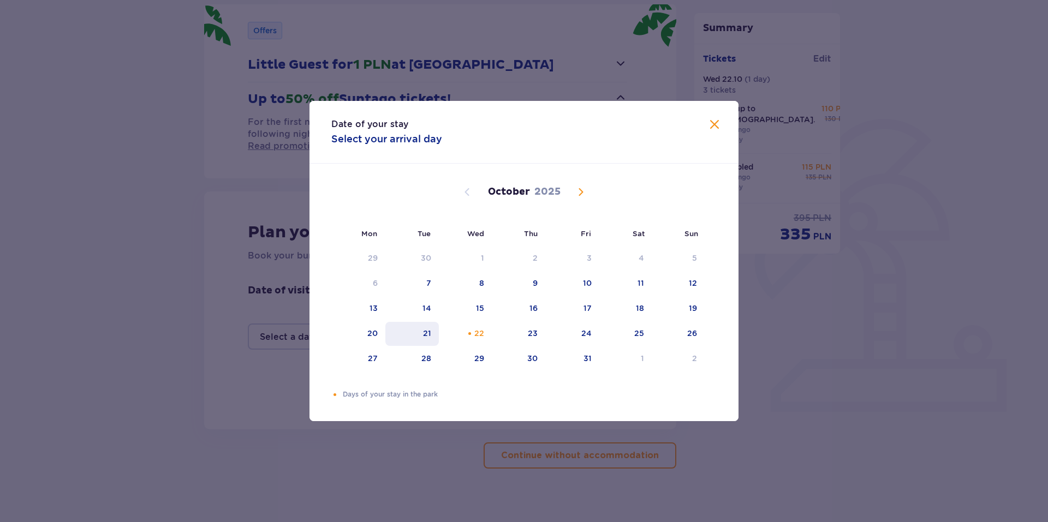
click at [425, 330] on div "21" at bounding box center [427, 333] width 8 height 11
click at [471, 331] on div "Orange dot" at bounding box center [469, 333] width 7 height 7
type input "21.10.25 - 22.10.25"
type input "0"
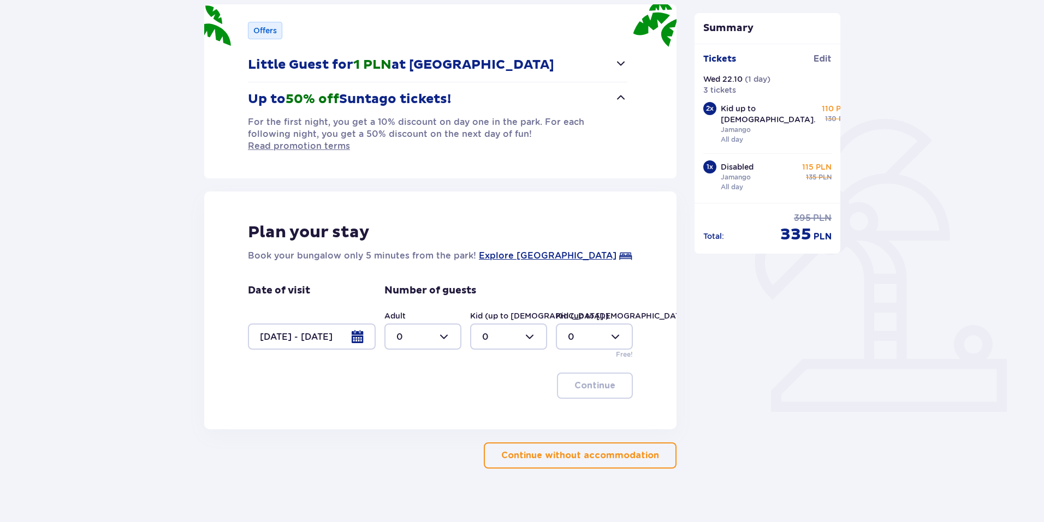
click at [621, 450] on p "Continue without accommodation" at bounding box center [580, 456] width 158 height 12
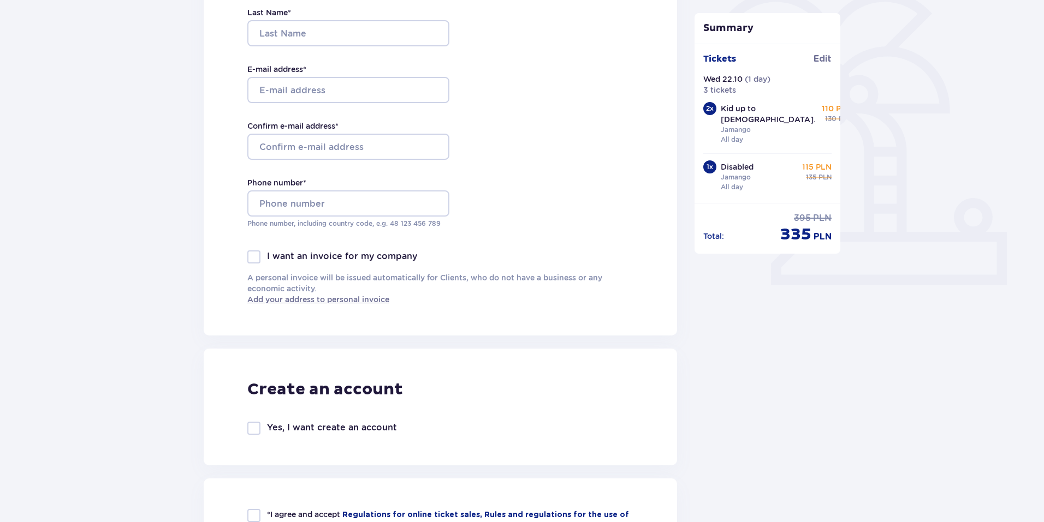
scroll to position [163, 0]
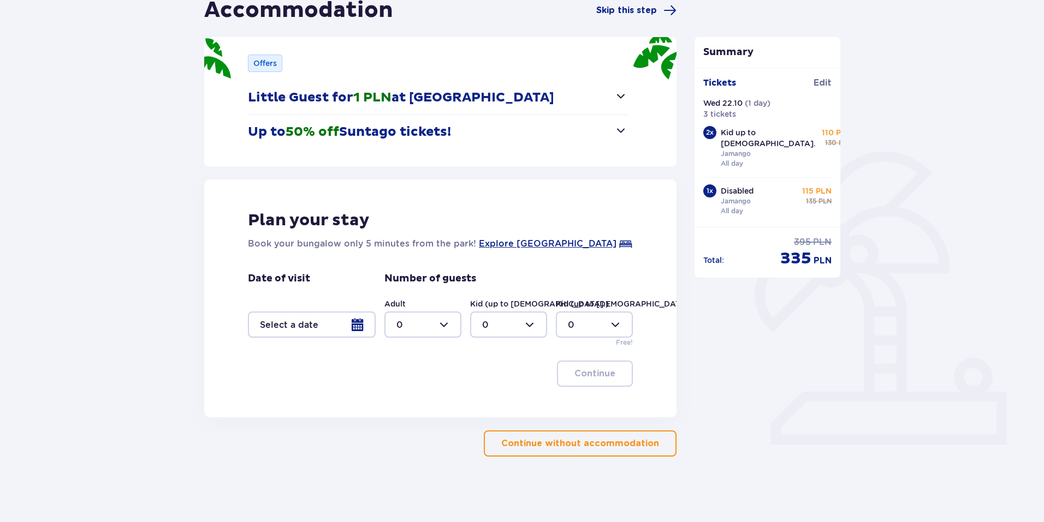
scroll to position [119, 0]
click at [765, 378] on div "Summary Tickets added to cart Tickets Edit Wed 22.10 ( 1 day ) 3 tickets 2 x Ki…" at bounding box center [768, 227] width 164 height 460
click at [598, 446] on p "Continue without accommodation" at bounding box center [580, 444] width 158 height 12
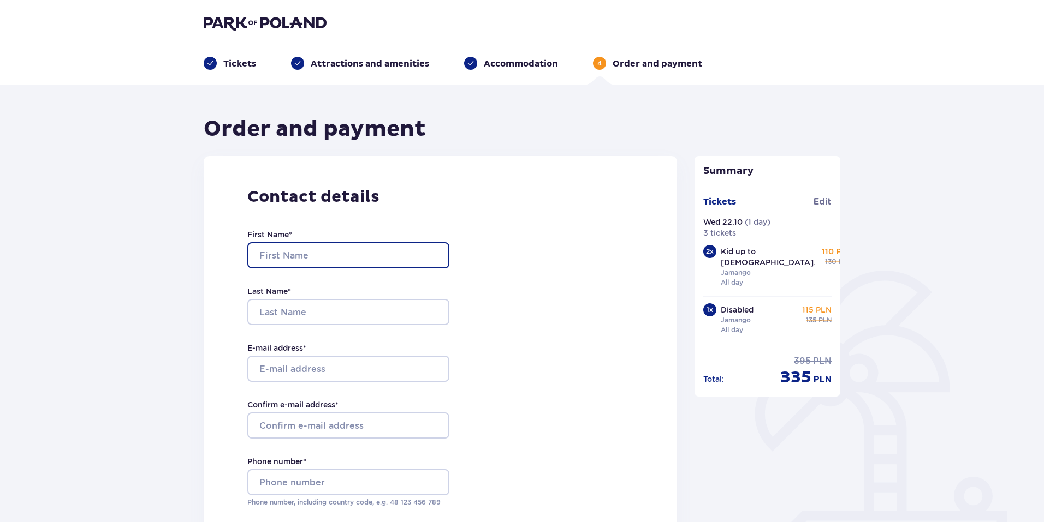
click at [383, 257] on input "First Name *" at bounding box center [348, 255] width 202 height 26
type input "Katerina"
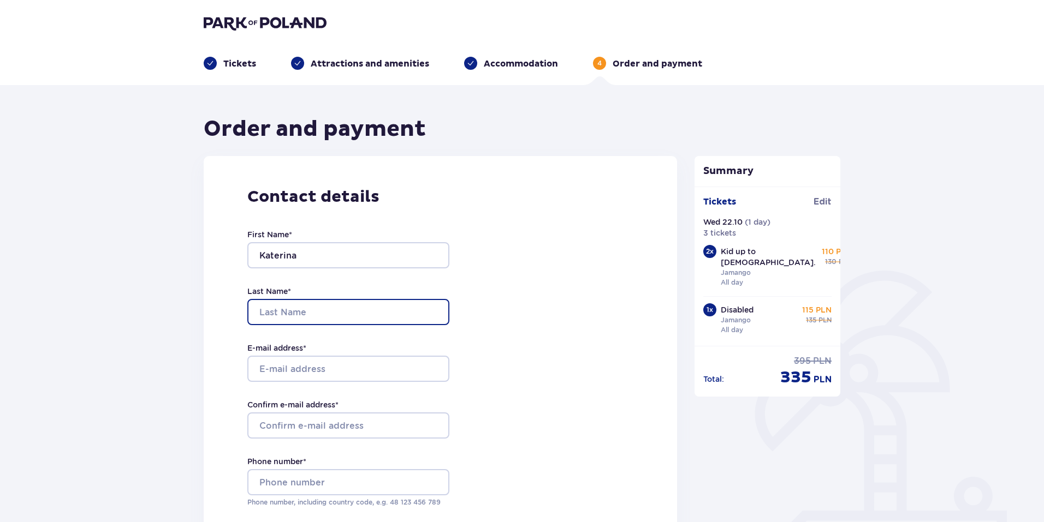
type input "Dmitrijeva"
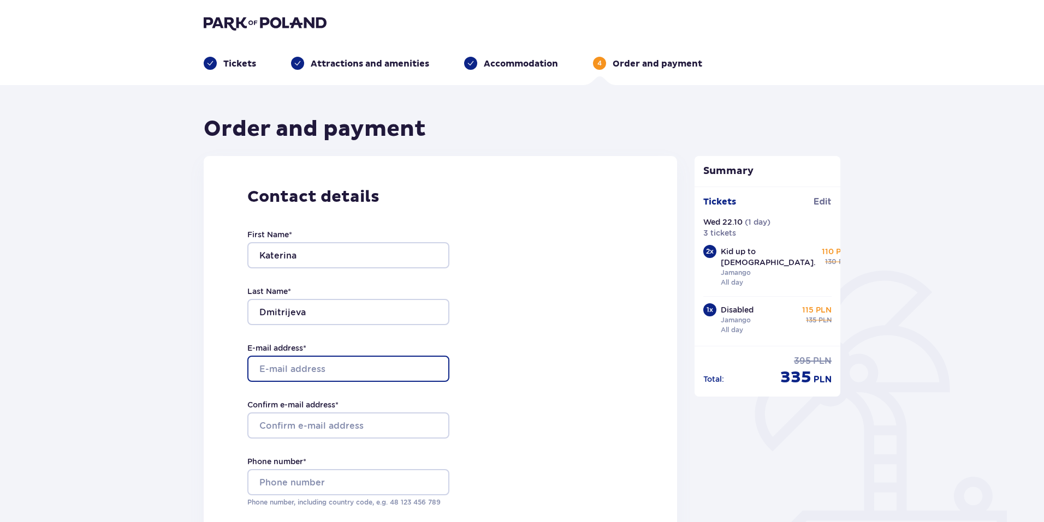
type input "katrina34@inbox.lv"
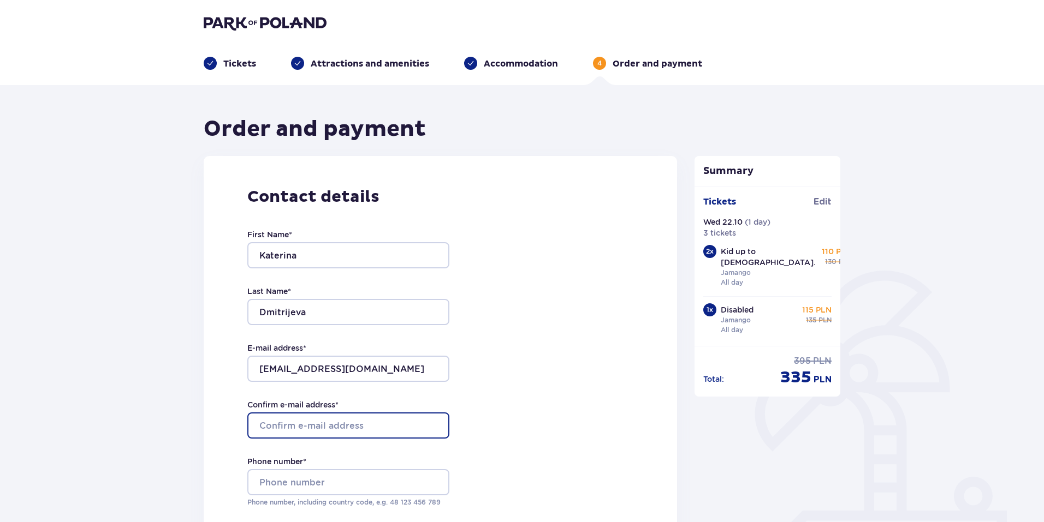
type input "katrina34@inbox.lv"
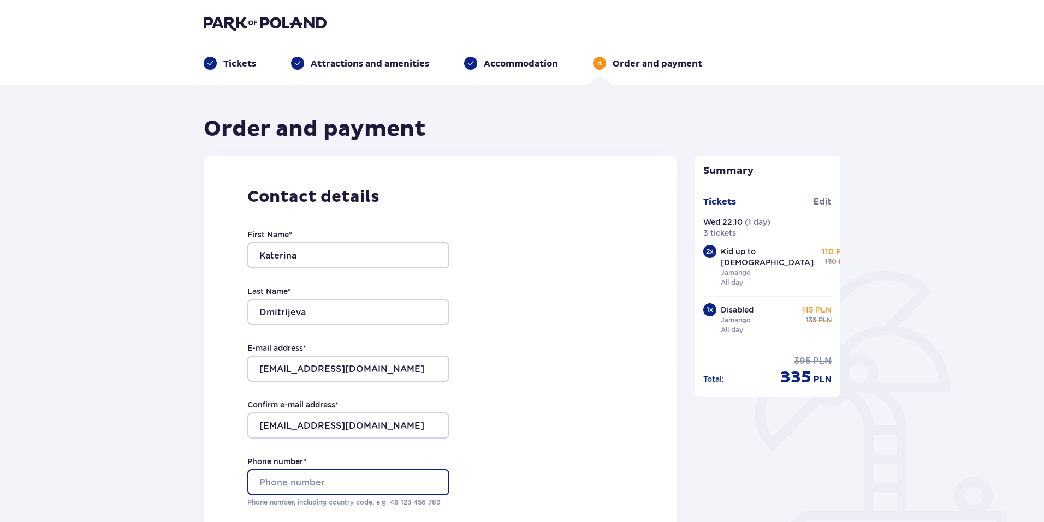
type input "+37129114524"
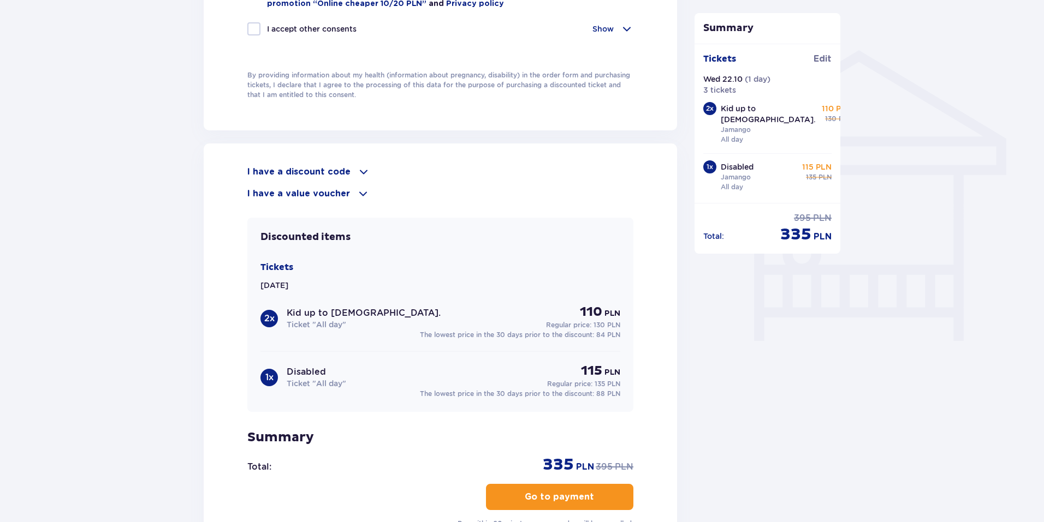
scroll to position [819, 0]
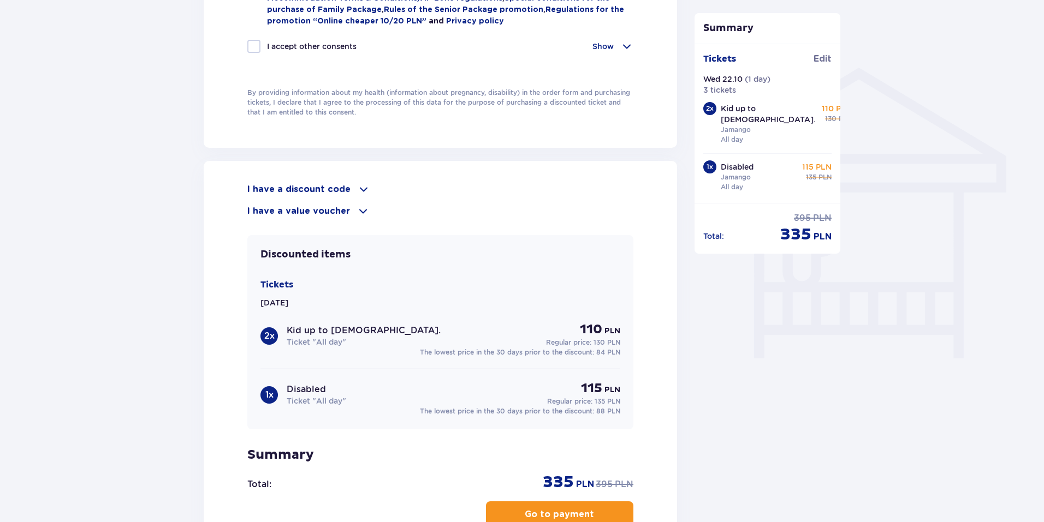
click at [281, 42] on p "I accept other consents" at bounding box center [312, 46] width 90 height 11
checkbox input "true"
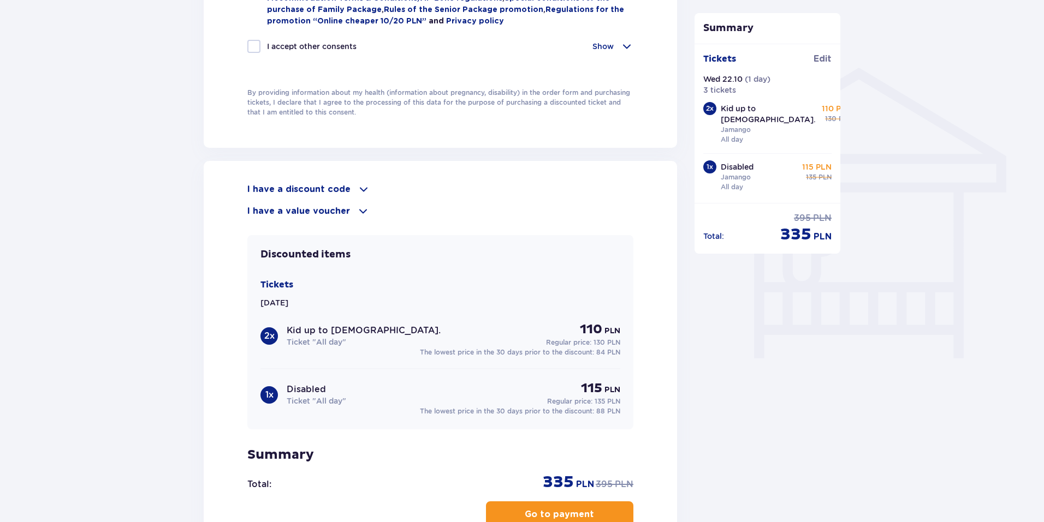
checkbox input "true"
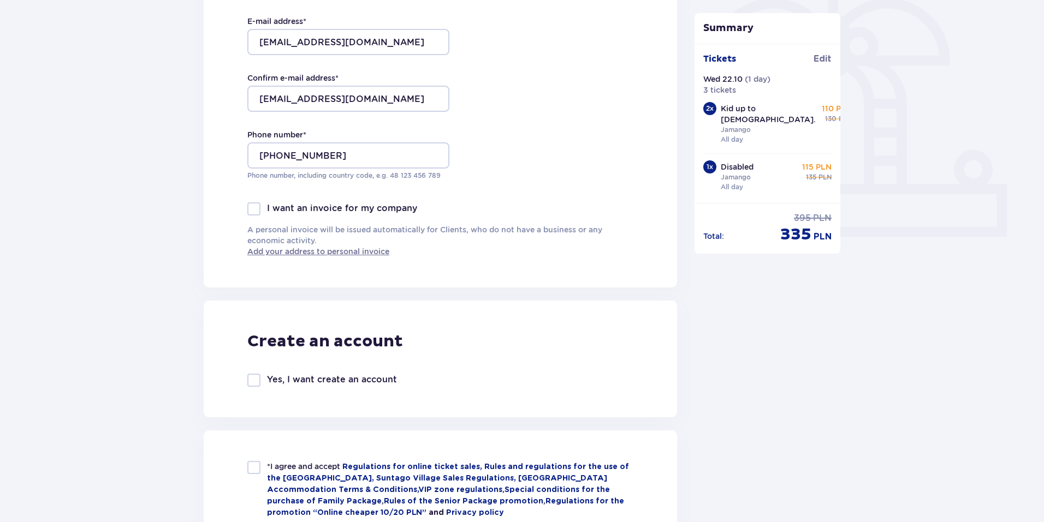
scroll to position [272, 0]
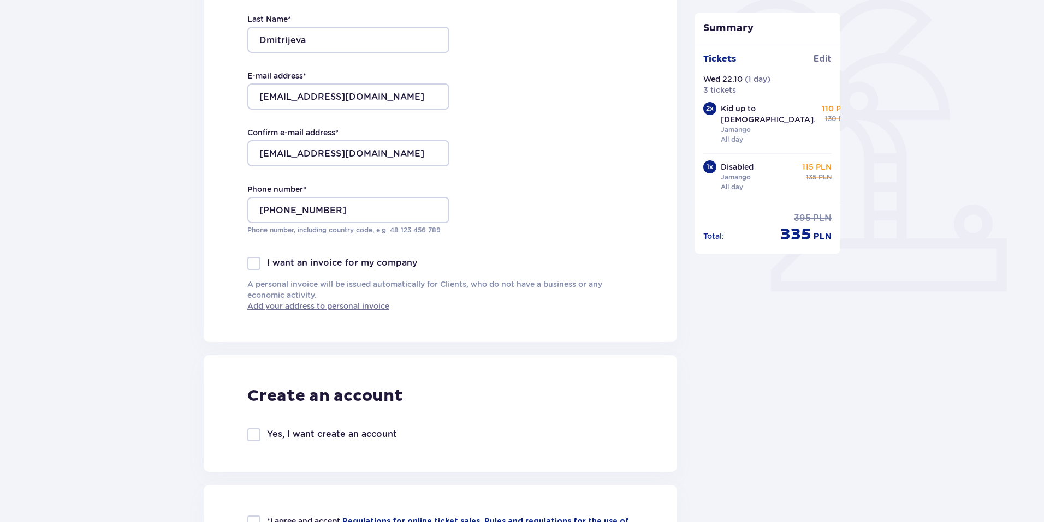
click at [252, 264] on div at bounding box center [253, 263] width 13 height 13
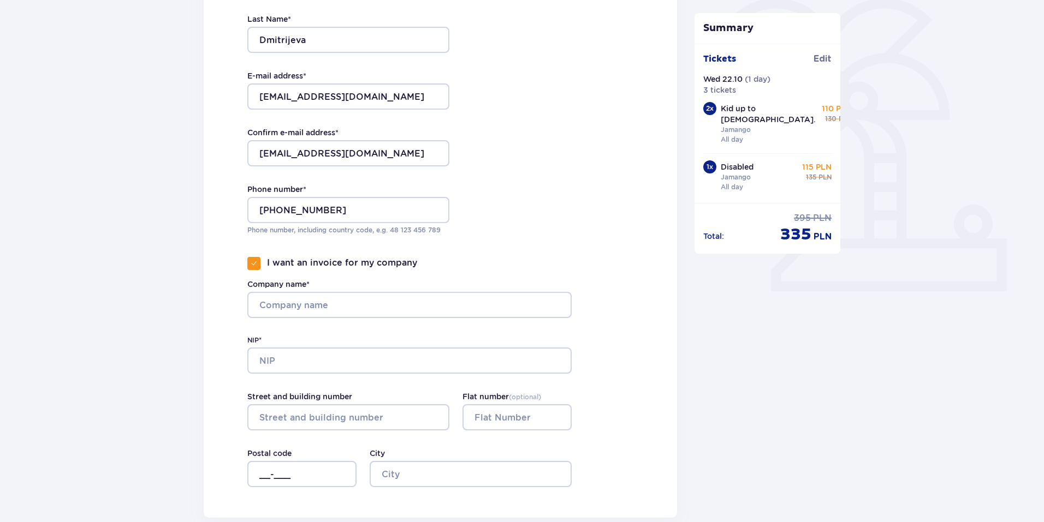
click at [252, 263] on span at bounding box center [254, 263] width 7 height 7
checkbox input "false"
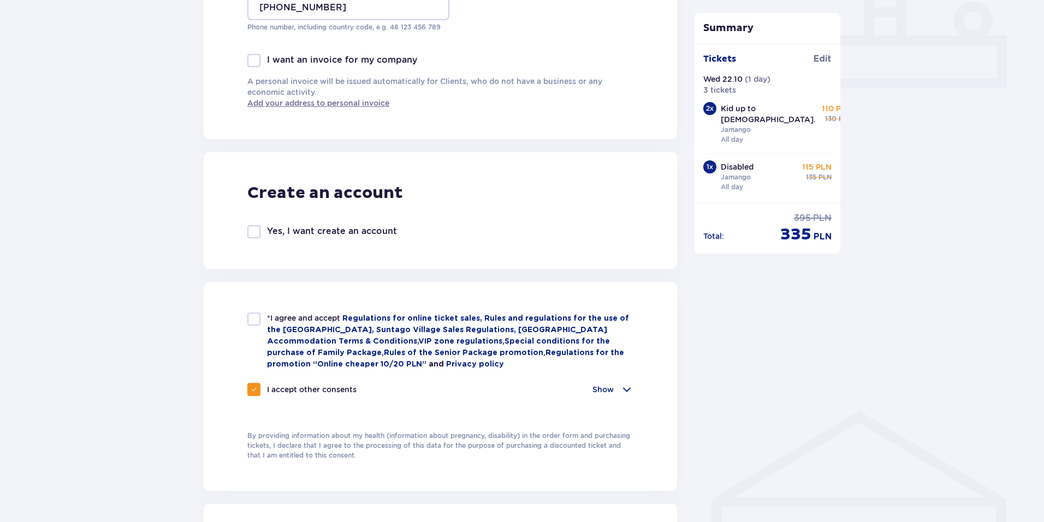
scroll to position [491, 0]
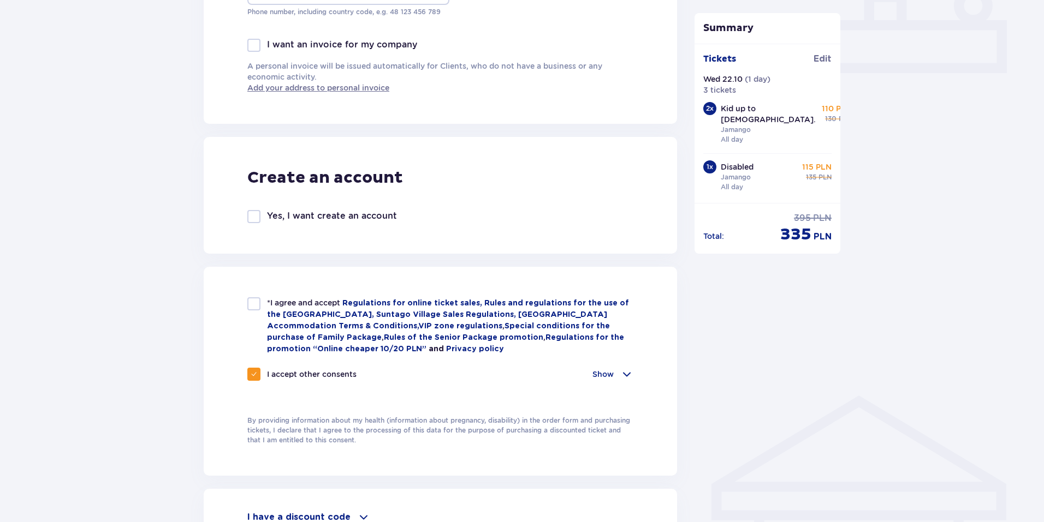
click at [252, 303] on div at bounding box center [253, 304] width 13 height 13
checkbox input "true"
click at [604, 370] on p "Show" at bounding box center [602, 374] width 21 height 11
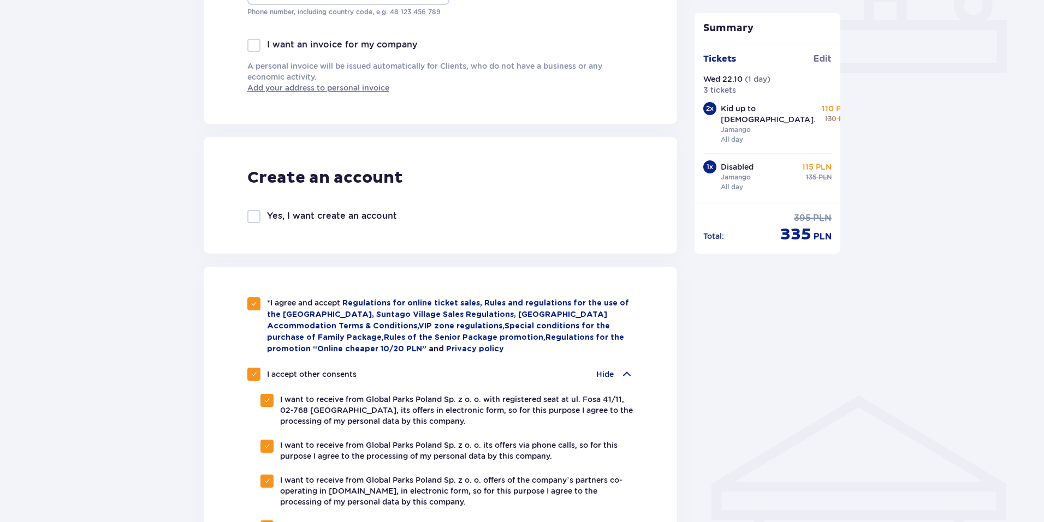
click at [286, 374] on p "I accept other consents" at bounding box center [312, 374] width 90 height 11
checkbox input "false"
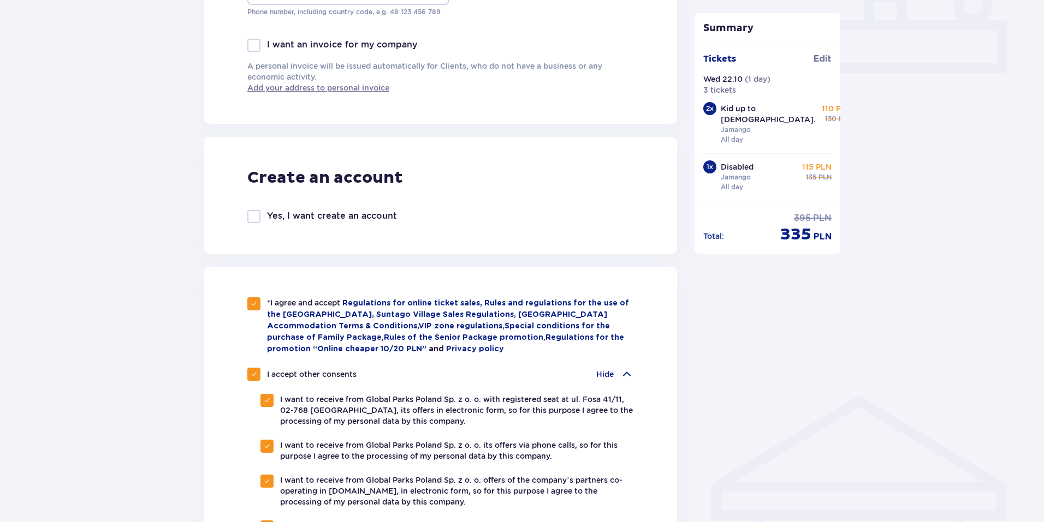
checkbox input "false"
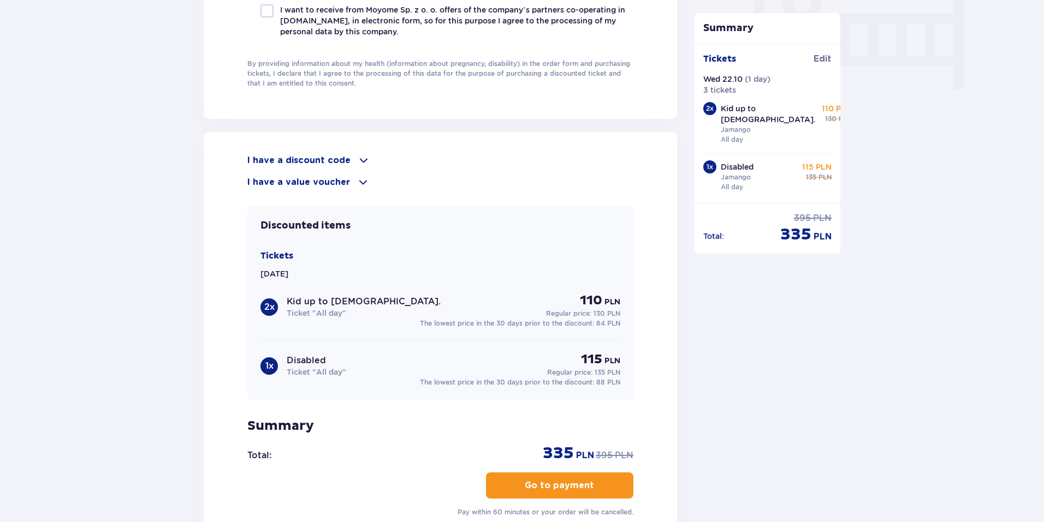
scroll to position [1091, 0]
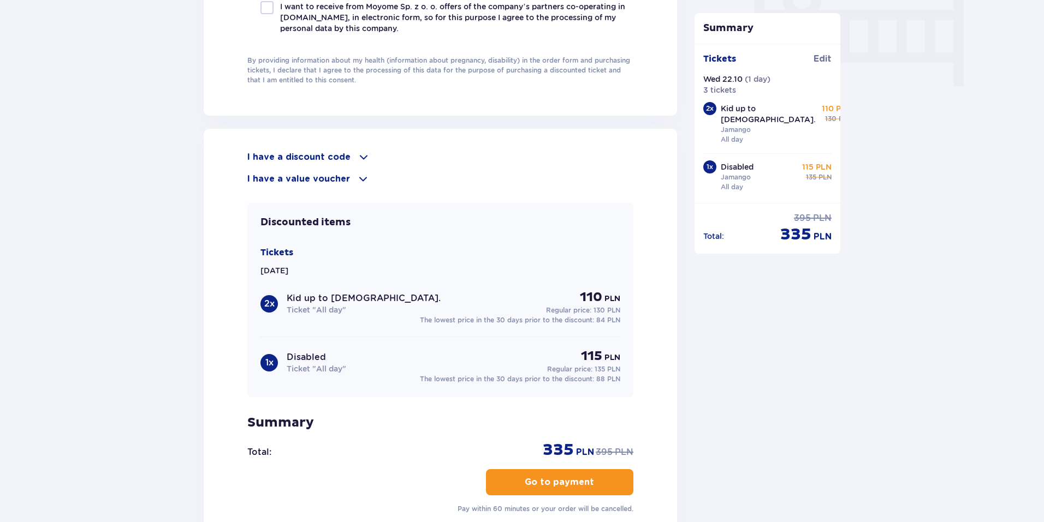
click at [565, 483] on p "Go to payment" at bounding box center [559, 483] width 69 height 12
